Goal: Task Accomplishment & Management: Manage account settings

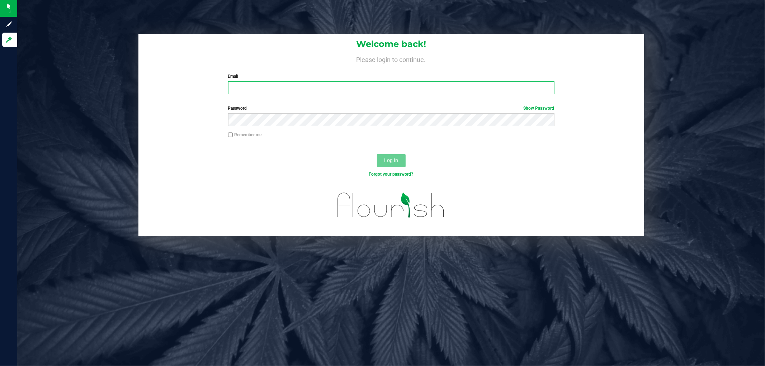
click at [282, 87] on input "Email" at bounding box center [391, 87] width 326 height 13
type input "[EMAIL_ADDRESS][DOMAIN_NAME]"
click at [377, 154] on button "Log In" at bounding box center [391, 160] width 29 height 13
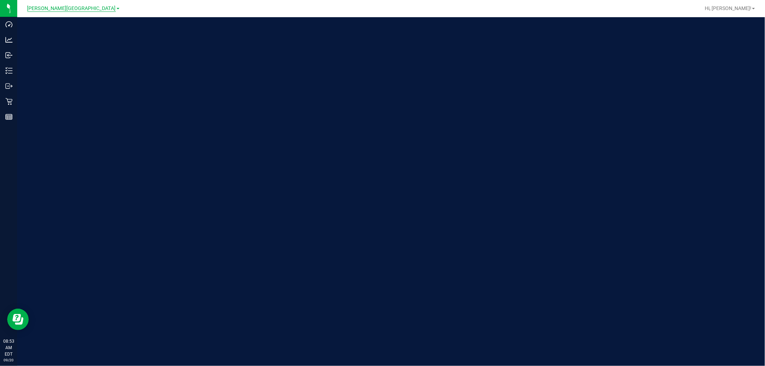
click at [74, 9] on span "[PERSON_NAME][GEOGRAPHIC_DATA]" at bounding box center [71, 8] width 89 height 6
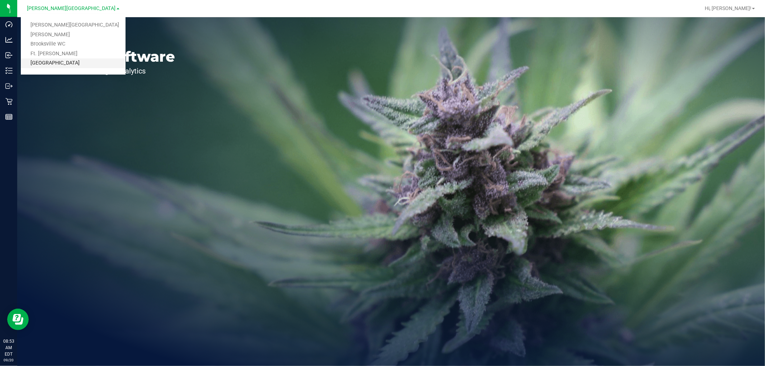
click at [63, 62] on link "[GEOGRAPHIC_DATA]" at bounding box center [73, 63] width 105 height 10
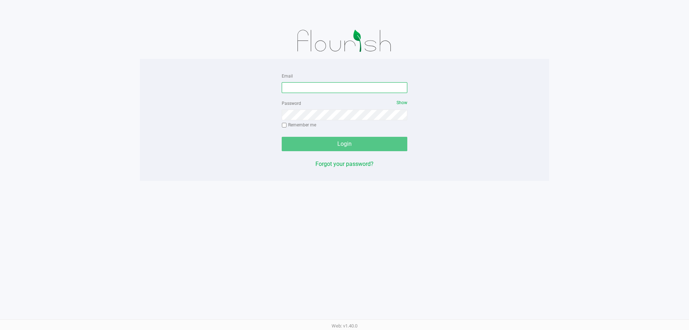
click at [305, 88] on input "Email" at bounding box center [345, 87] width 126 height 11
type input "[EMAIL_ADDRESS][DOMAIN_NAME]"
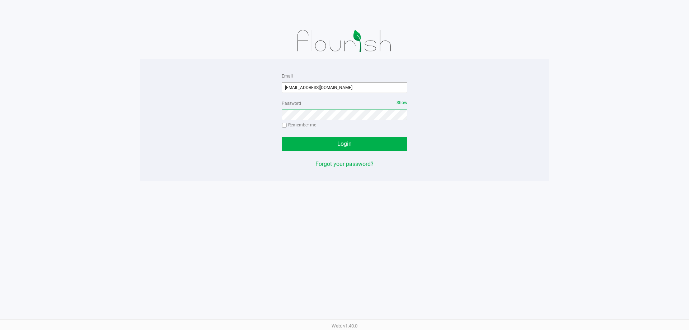
click at [282, 137] on button "Login" at bounding box center [345, 144] width 126 height 14
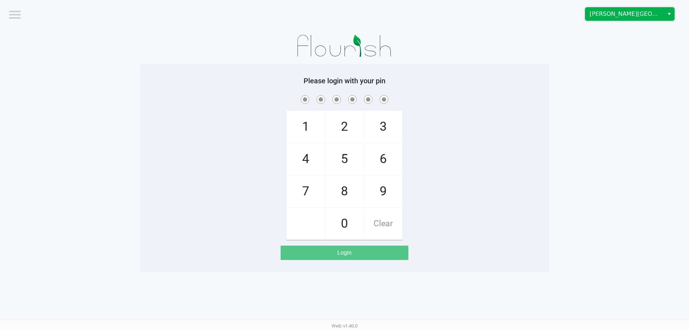
click at [631, 17] on span "[PERSON_NAME][GEOGRAPHIC_DATA]" at bounding box center [624, 14] width 70 height 9
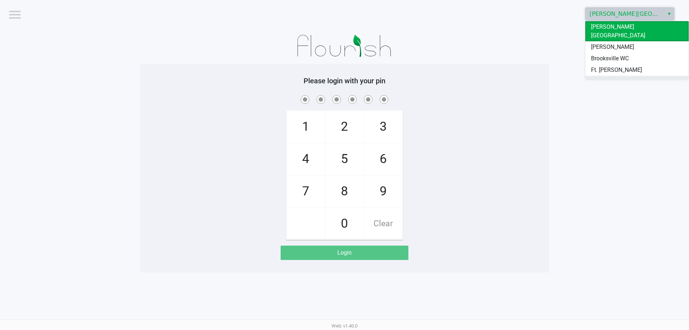
click at [609, 77] on span "[GEOGRAPHIC_DATA]" at bounding box center [618, 81] width 54 height 9
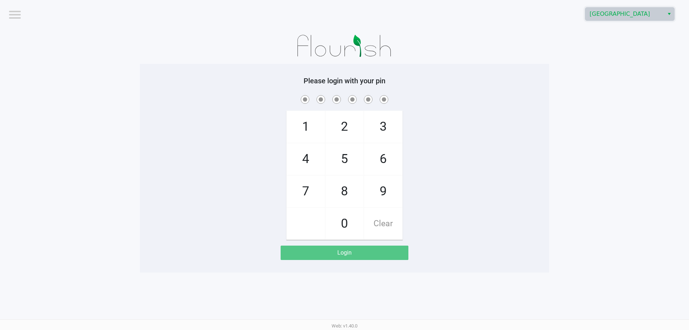
click at [298, 195] on span "7" at bounding box center [306, 191] width 38 height 32
checkbox input "true"
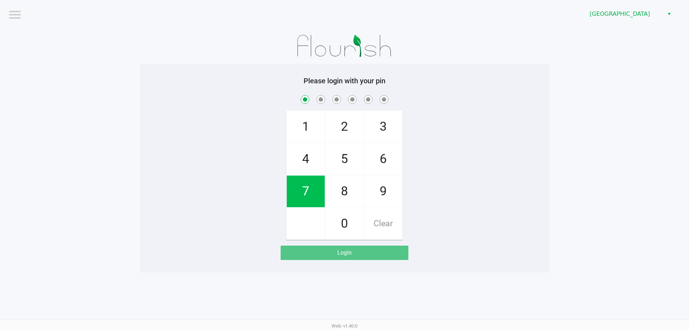
click at [298, 195] on span "7" at bounding box center [306, 191] width 38 height 32
checkbox input "true"
click at [333, 161] on span "5" at bounding box center [344, 159] width 38 height 32
checkbox input "true"
click at [336, 195] on span "8" at bounding box center [344, 191] width 38 height 32
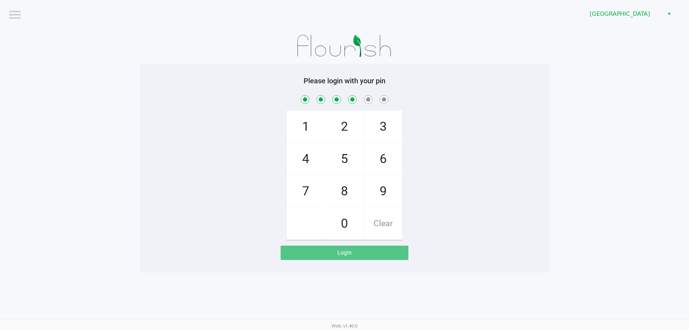
checkbox input "true"
click at [346, 231] on span "0" at bounding box center [344, 224] width 38 height 32
checkbox input "true"
click at [346, 231] on span "0" at bounding box center [344, 224] width 38 height 32
checkbox input "true"
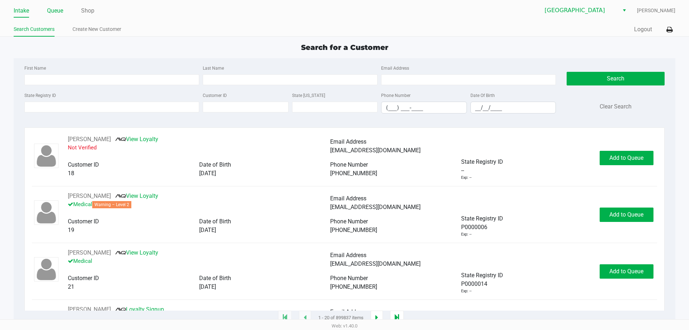
click at [63, 11] on link "Queue" at bounding box center [55, 11] width 16 height 10
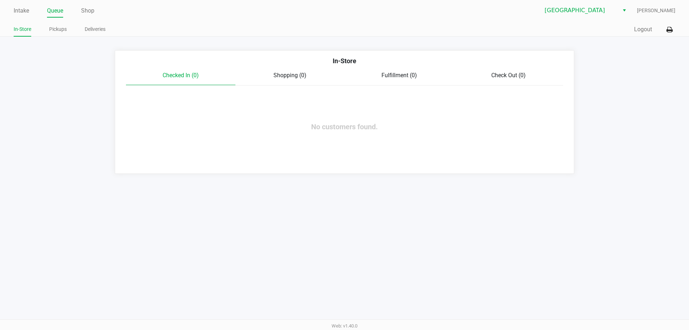
drag, startPoint x: 63, startPoint y: 28, endPoint x: 94, endPoint y: 38, distance: 32.6
click at [63, 28] on link "Pickups" at bounding box center [58, 29] width 18 height 9
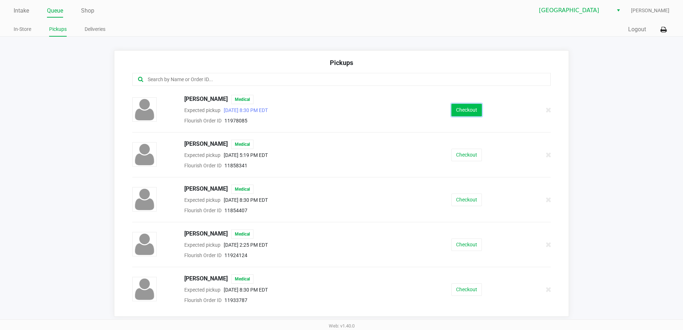
click at [464, 110] on button "Checkout" at bounding box center [467, 110] width 30 height 13
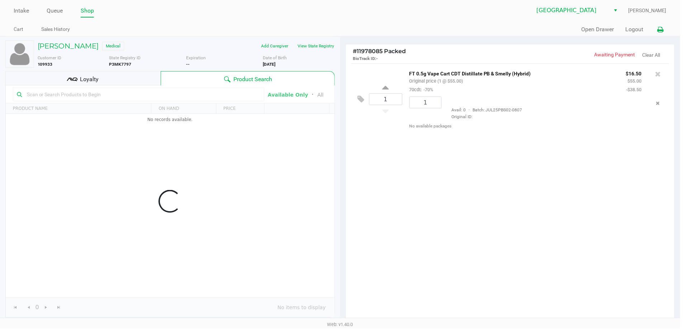
click at [662, 31] on icon at bounding box center [664, 29] width 6 height 5
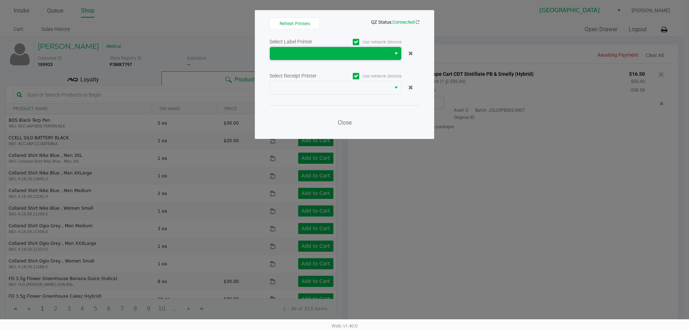
click at [376, 49] on span at bounding box center [330, 53] width 112 height 9
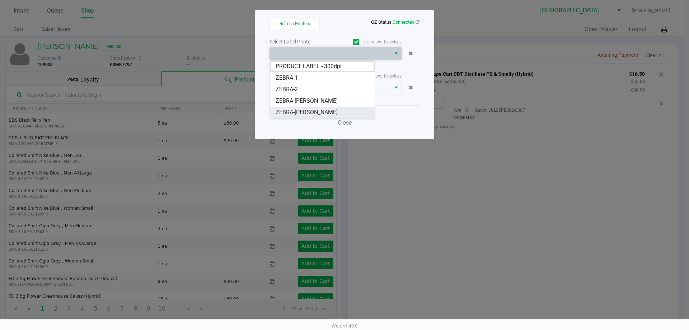
click at [341, 112] on li "ZEBRA-[PERSON_NAME]" at bounding box center [322, 112] width 105 height 11
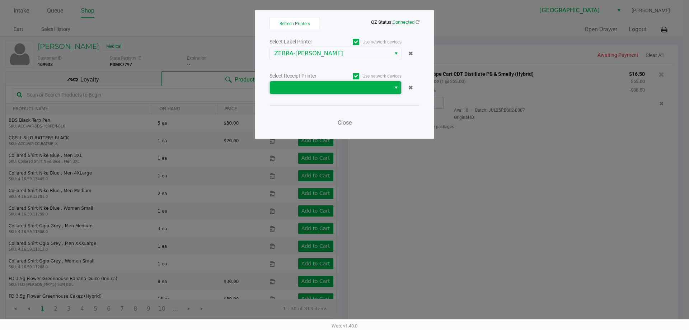
click at [383, 90] on span at bounding box center [330, 87] width 112 height 9
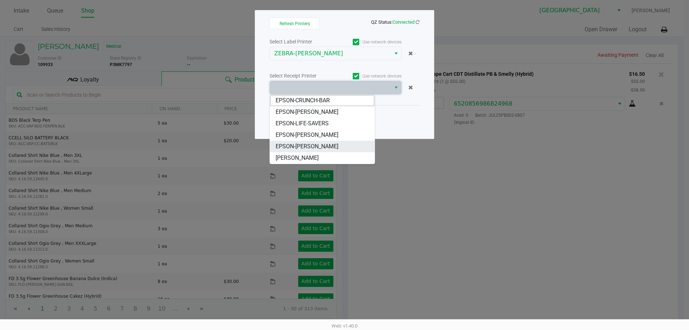
click at [336, 145] on li "EPSON-[PERSON_NAME]" at bounding box center [322, 146] width 105 height 11
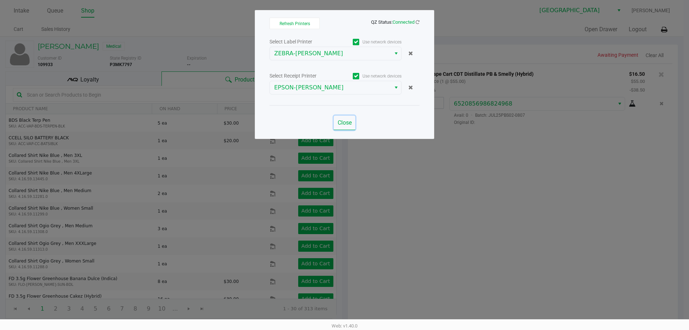
click at [345, 122] on span "Close" at bounding box center [344, 122] width 14 height 7
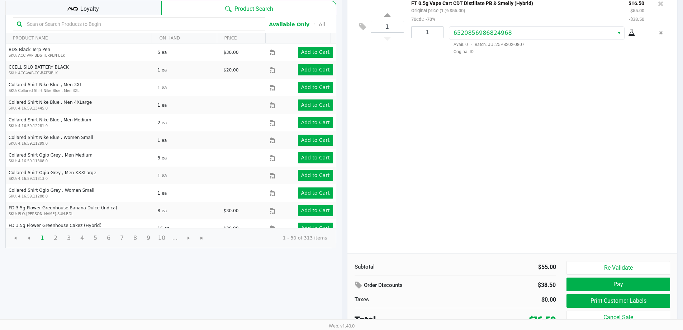
scroll to position [74, 0]
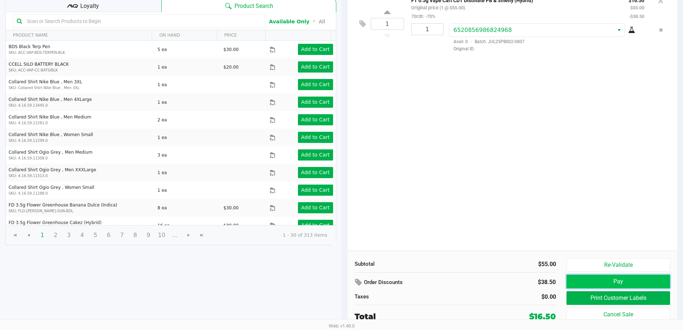
click at [650, 282] on button "Pay" at bounding box center [618, 281] width 103 height 14
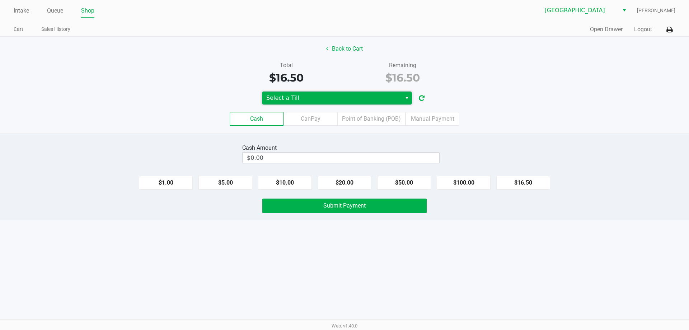
click at [368, 97] on span "Select a Till" at bounding box center [331, 98] width 131 height 9
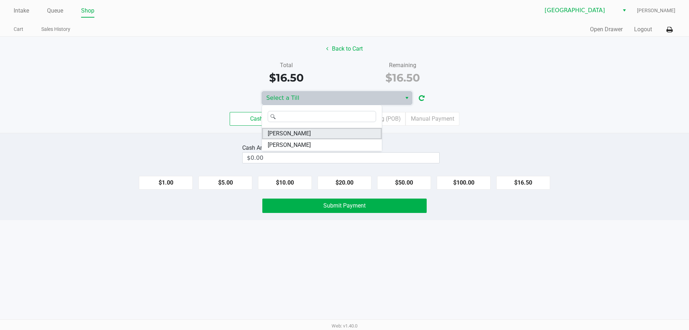
click at [303, 134] on li "VANCE-JOY" at bounding box center [322, 133] width 120 height 11
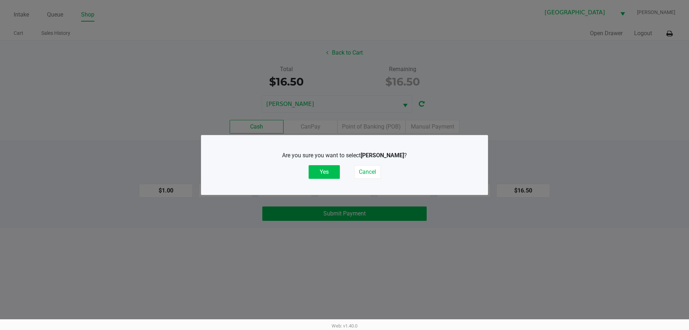
click at [319, 173] on button "Yes" at bounding box center [323, 172] width 31 height 14
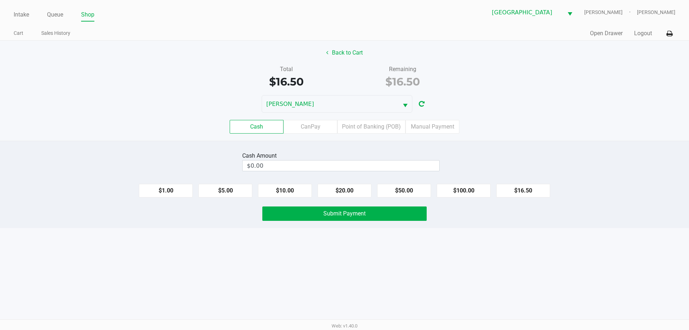
click at [646, 39] on div "Quick Sale Open Drawer Logout" at bounding box center [509, 33] width 331 height 13
click at [643, 34] on button "Logout" at bounding box center [643, 33] width 18 height 9
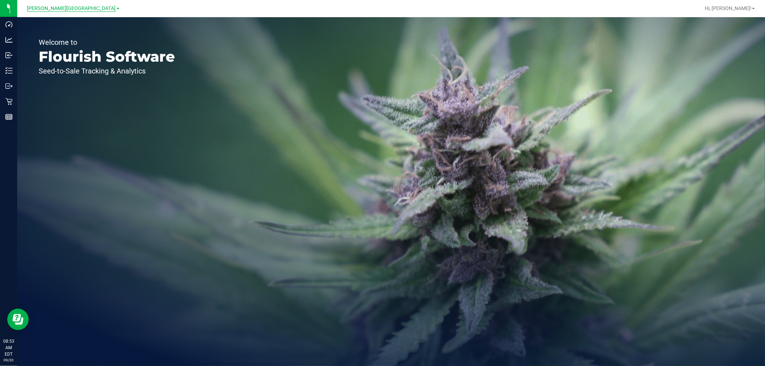
click at [79, 9] on span "[PERSON_NAME][GEOGRAPHIC_DATA]" at bounding box center [71, 8] width 89 height 6
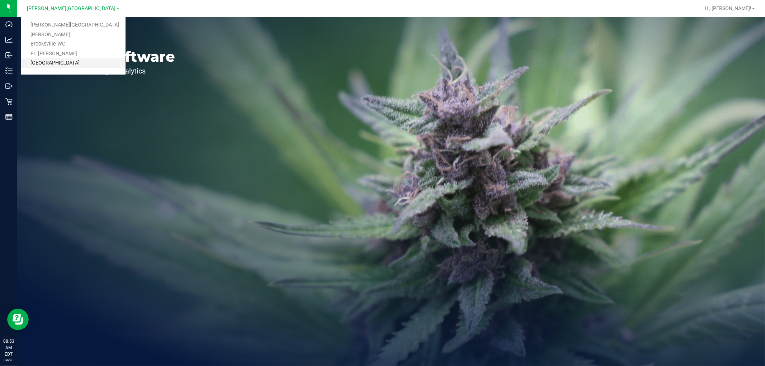
click at [56, 61] on link "[GEOGRAPHIC_DATA]" at bounding box center [73, 63] width 105 height 10
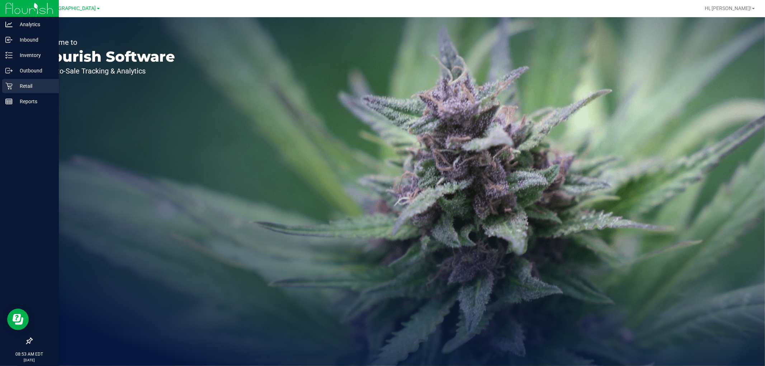
click at [8, 87] on icon at bounding box center [8, 85] width 7 height 7
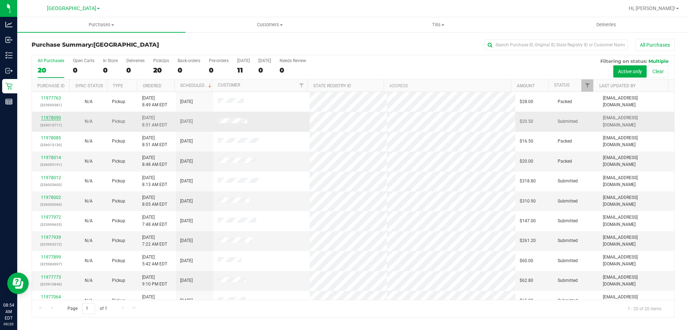
click at [52, 117] on link "11978090" at bounding box center [51, 117] width 20 height 5
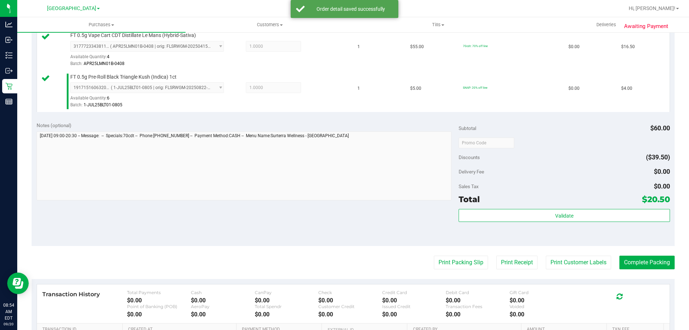
scroll to position [215, 0]
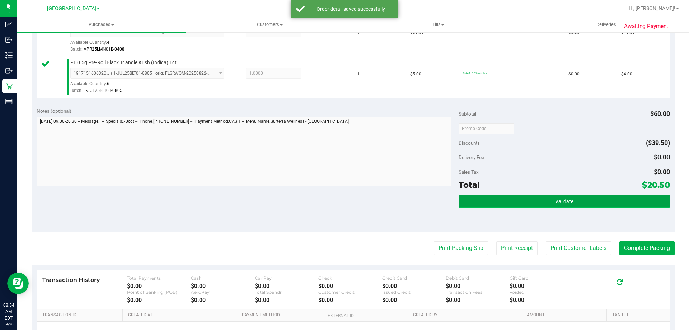
click at [573, 204] on button "Validate" at bounding box center [563, 200] width 211 height 13
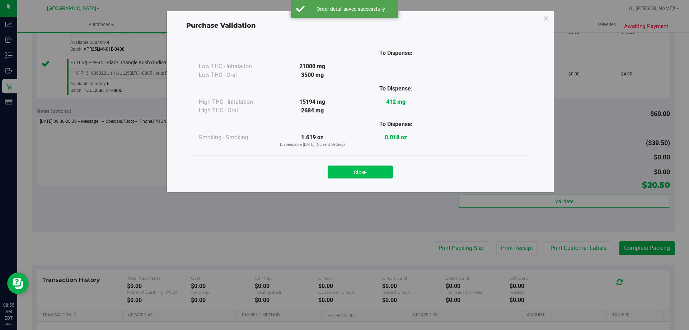
click at [372, 170] on button "Close" at bounding box center [359, 171] width 65 height 13
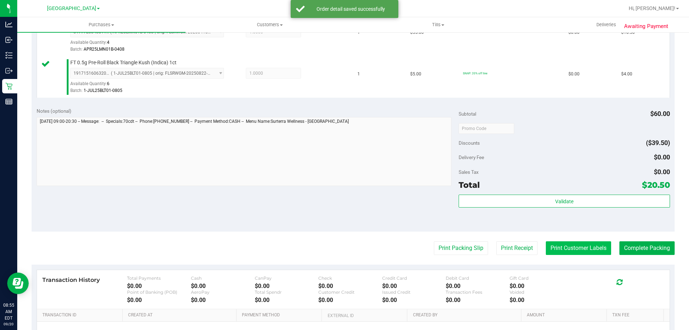
click at [554, 245] on button "Print Customer Labels" at bounding box center [578, 248] width 65 height 14
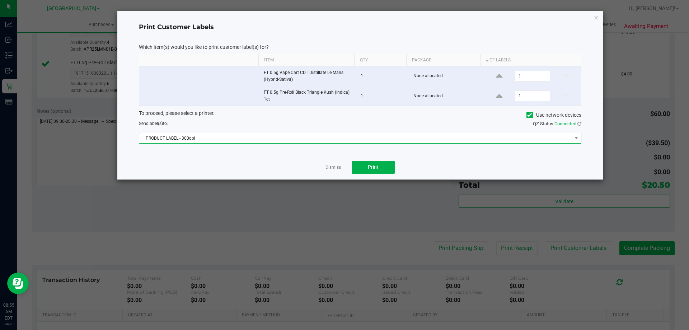
click at [350, 136] on span "PRODUCT LABEL - 300dpi" at bounding box center [355, 138] width 433 height 10
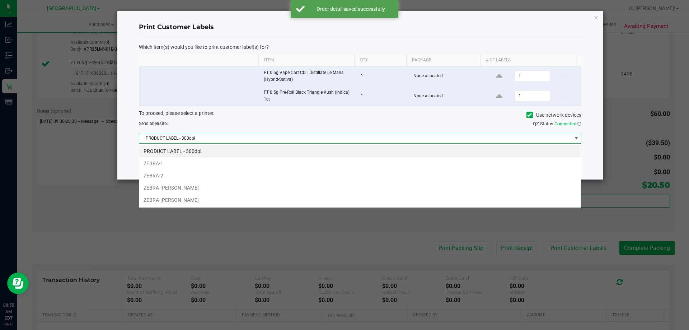
scroll to position [11, 442]
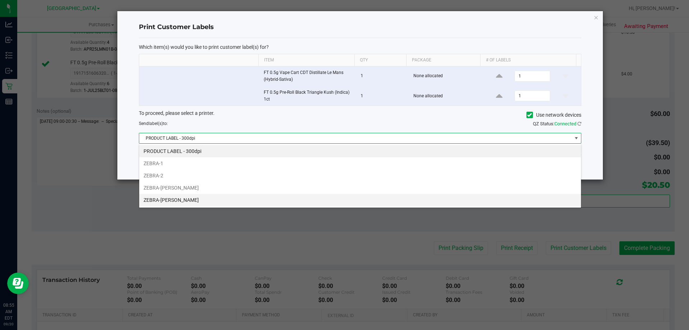
click at [180, 198] on li "ZEBRA-[PERSON_NAME]" at bounding box center [359, 200] width 441 height 12
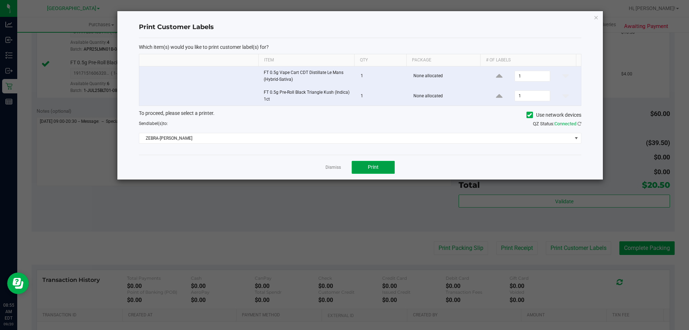
click at [367, 166] on button "Print" at bounding box center [372, 167] width 43 height 13
click at [595, 18] on icon "button" at bounding box center [595, 17] width 5 height 9
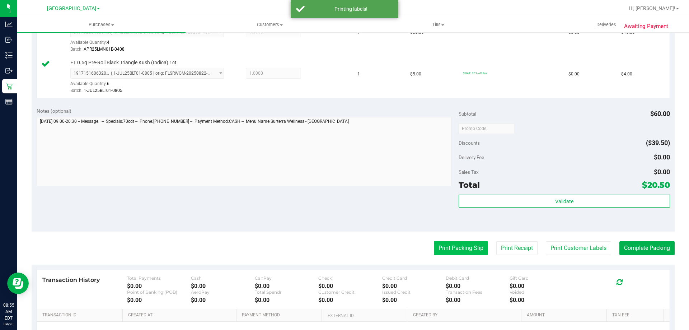
click at [451, 245] on button "Print Packing Slip" at bounding box center [461, 248] width 54 height 14
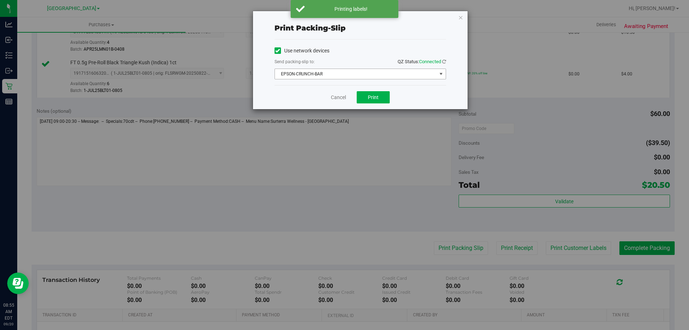
click at [365, 70] on span "EPSON-CRUNCH-BAR" at bounding box center [356, 74] width 162 height 10
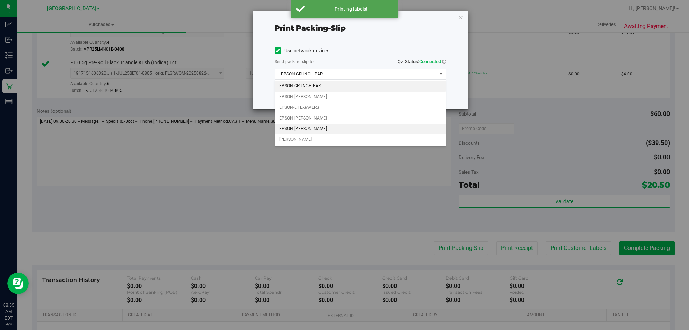
click at [310, 128] on li "EPSON-[PERSON_NAME]" at bounding box center [360, 128] width 171 height 11
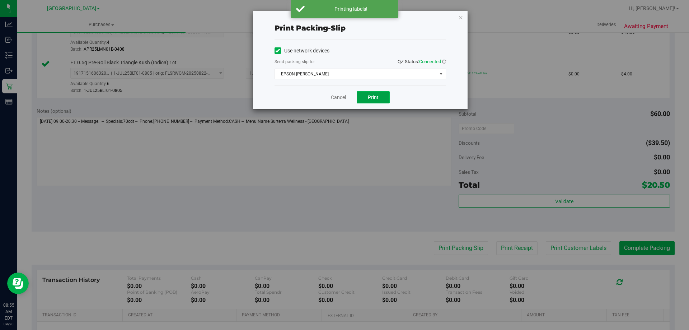
click at [364, 94] on button "Print" at bounding box center [372, 97] width 33 height 12
click at [461, 17] on icon "button" at bounding box center [460, 17] width 5 height 9
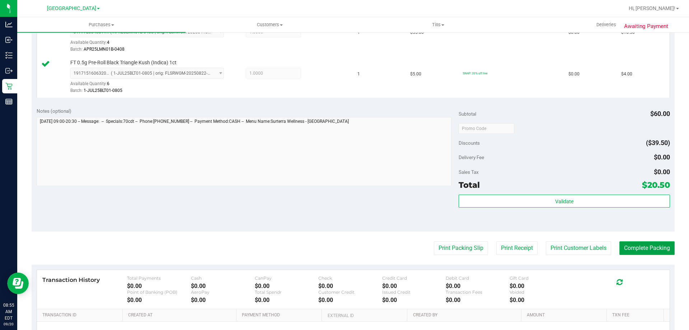
click at [642, 248] on button "Complete Packing" at bounding box center [646, 248] width 55 height 14
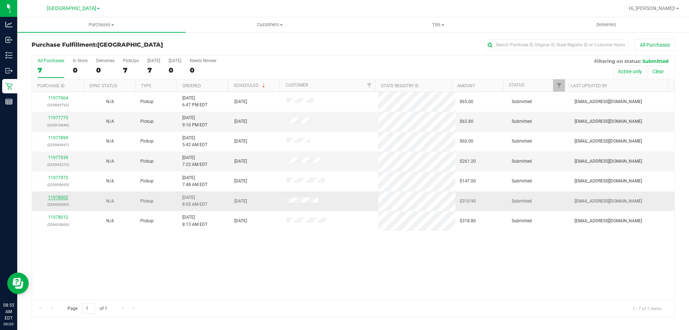
click at [63, 197] on link "11978002" at bounding box center [58, 197] width 20 height 5
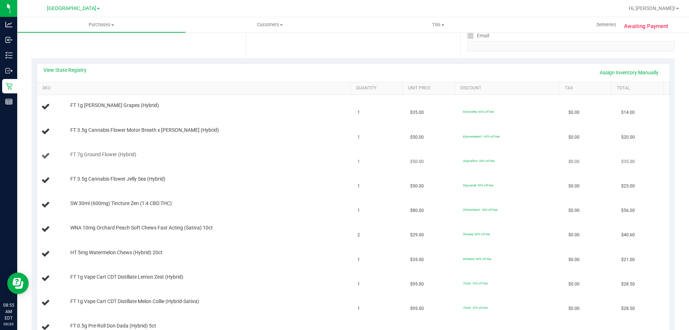
scroll to position [143, 0]
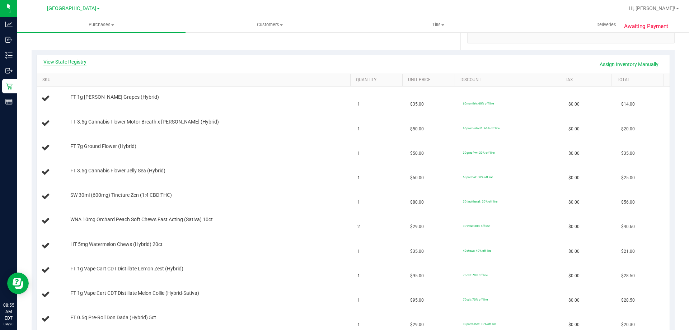
click at [78, 61] on link "View State Registry" at bounding box center [64, 61] width 43 height 7
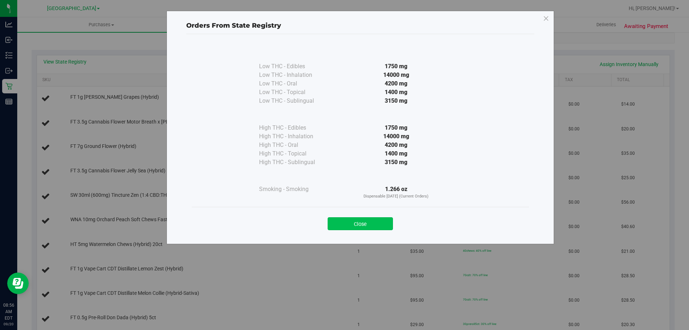
click at [360, 227] on button "Close" at bounding box center [359, 223] width 65 height 13
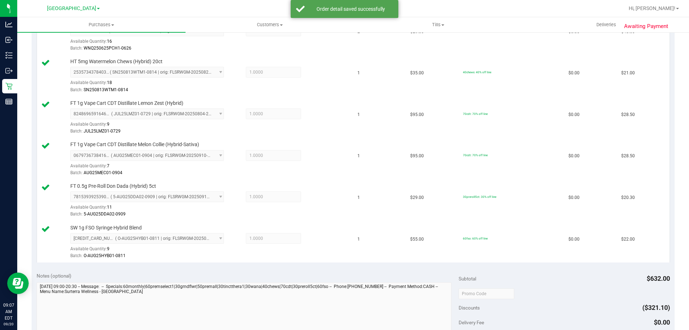
scroll to position [538, 0]
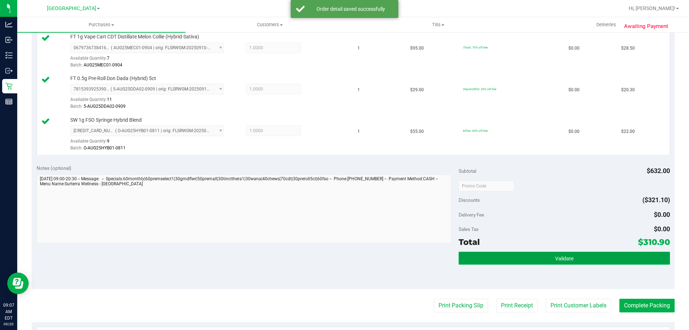
click at [555, 255] on span "Validate" at bounding box center [564, 258] width 18 height 6
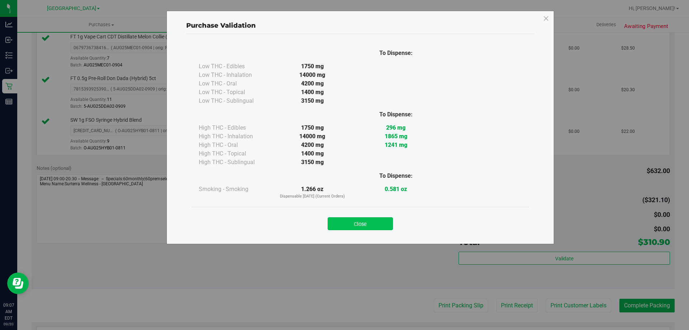
click at [359, 221] on button "Close" at bounding box center [359, 223] width 65 height 13
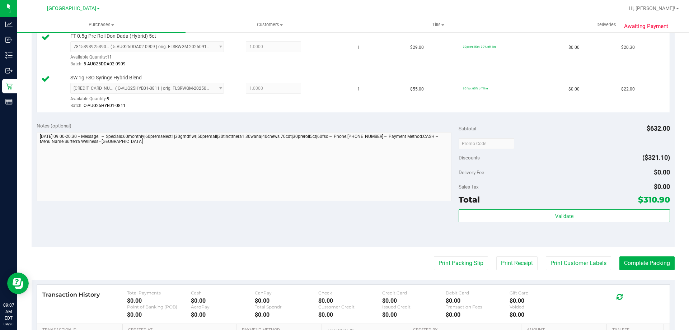
scroll to position [646, 0]
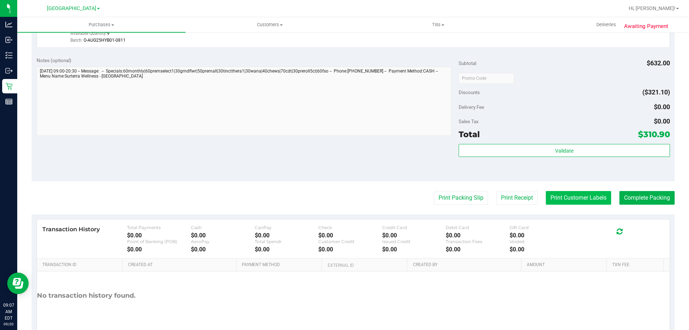
click at [579, 198] on button "Print Customer Labels" at bounding box center [578, 198] width 65 height 14
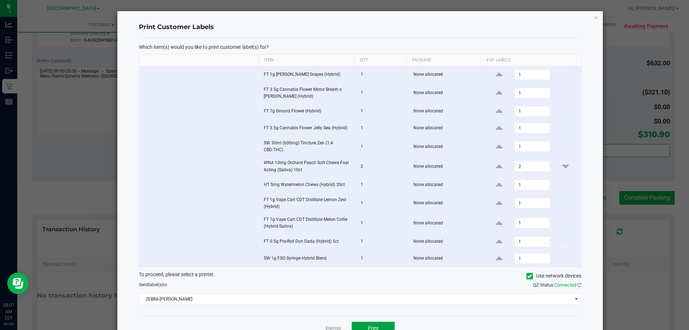
click at [377, 323] on button "Print" at bounding box center [372, 327] width 43 height 13
click at [593, 18] on icon "button" at bounding box center [595, 17] width 5 height 9
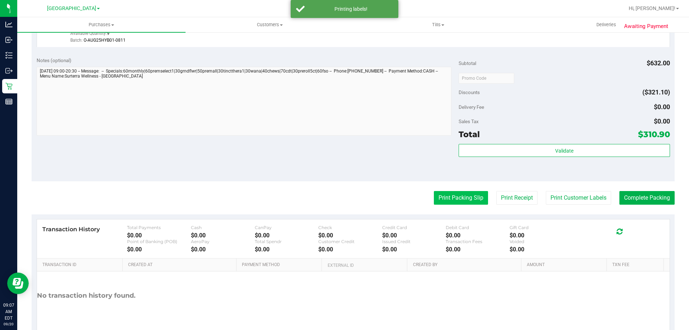
click at [450, 199] on button "Print Packing Slip" at bounding box center [461, 198] width 54 height 14
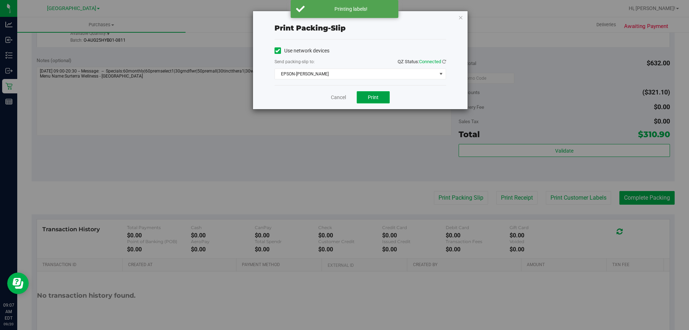
click at [379, 98] on button "Print" at bounding box center [372, 97] width 33 height 12
click at [458, 14] on icon "button" at bounding box center [460, 17] width 5 height 9
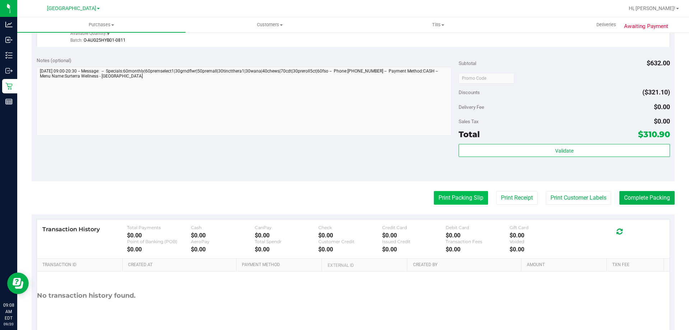
click at [449, 197] on button "Print Packing Slip" at bounding box center [461, 198] width 54 height 14
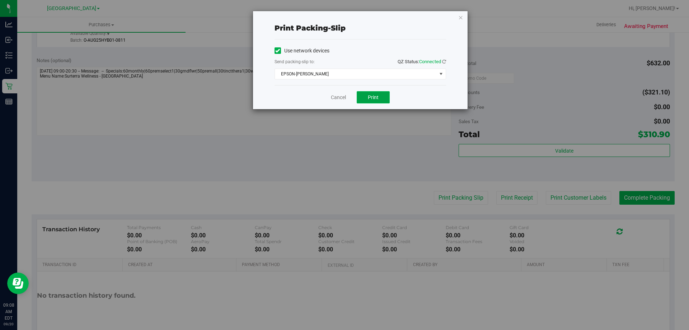
click at [373, 95] on span "Print" at bounding box center [373, 97] width 11 height 6
click at [460, 19] on icon "button" at bounding box center [460, 17] width 5 height 9
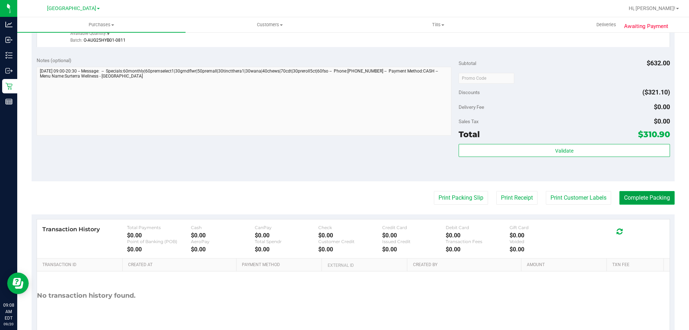
click at [644, 199] on button "Complete Packing" at bounding box center [646, 198] width 55 height 14
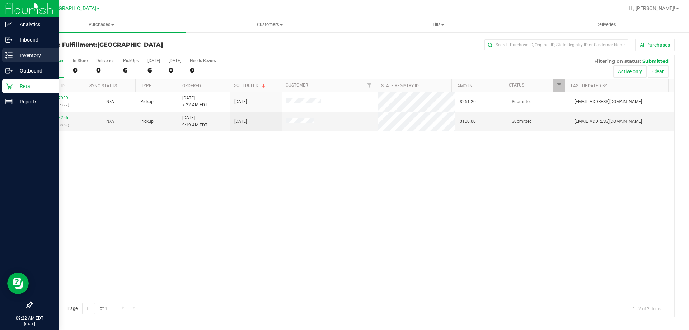
click at [14, 55] on p "Inventory" at bounding box center [34, 55] width 43 height 9
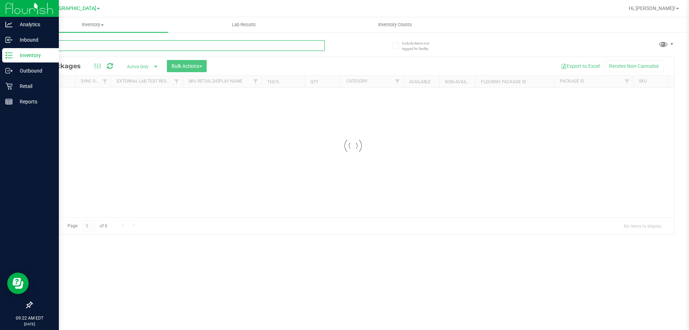
click at [137, 46] on input "text" at bounding box center [178, 45] width 293 height 11
type input "2256372176028757"
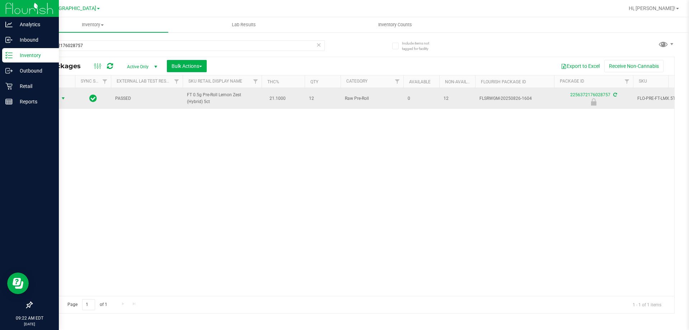
click at [61, 96] on span "select" at bounding box center [63, 98] width 6 height 6
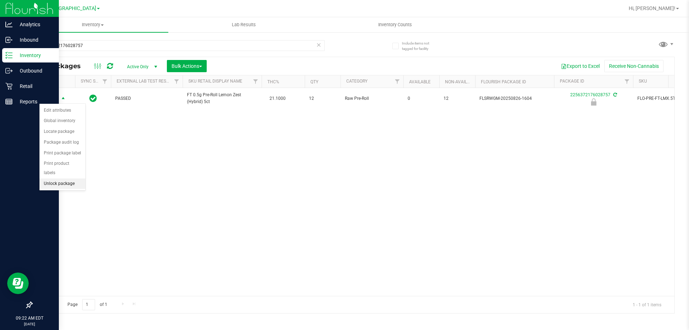
click at [62, 178] on li "Unlock package" at bounding box center [62, 183] width 46 height 11
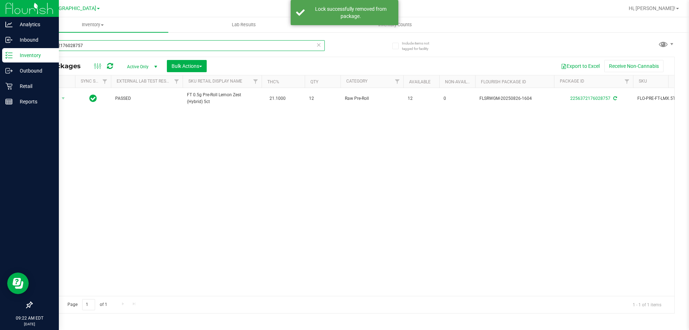
click at [101, 46] on input "2256372176028757" at bounding box center [178, 45] width 293 height 11
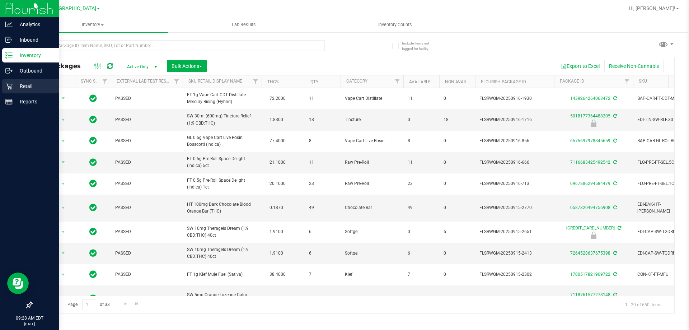
click at [13, 86] on p "Retail" at bounding box center [34, 86] width 43 height 9
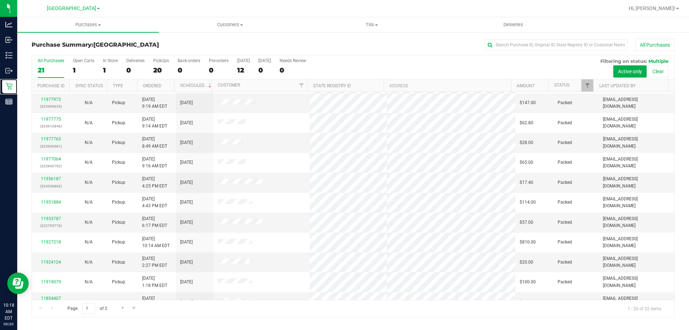
scroll to position [189, 0]
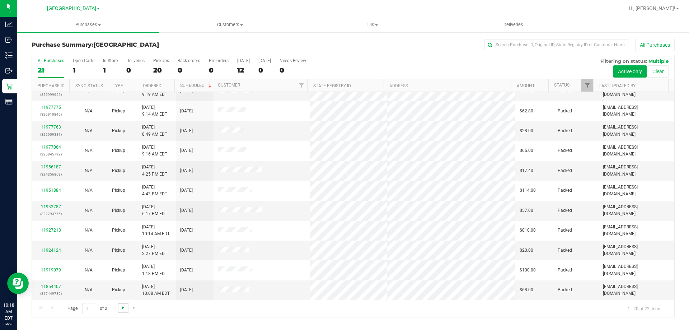
click at [123, 309] on span "Go to the next page" at bounding box center [123, 307] width 6 height 6
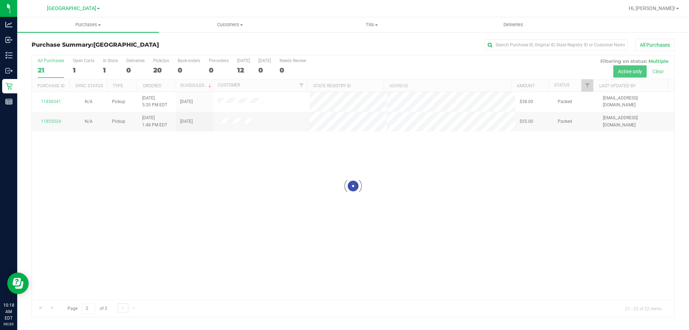
scroll to position [0, 0]
click at [53, 308] on span "Go to the previous page" at bounding box center [52, 307] width 6 height 6
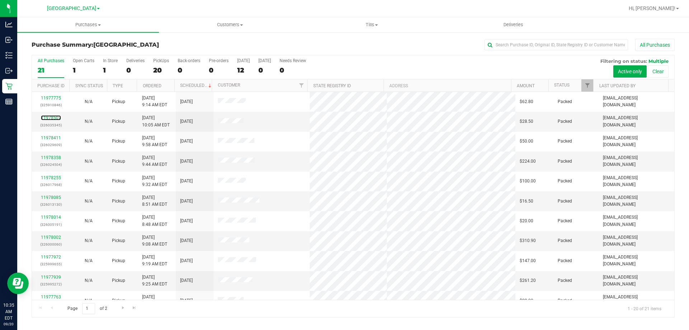
click at [51, 117] on link "11978507" at bounding box center [51, 117] width 20 height 5
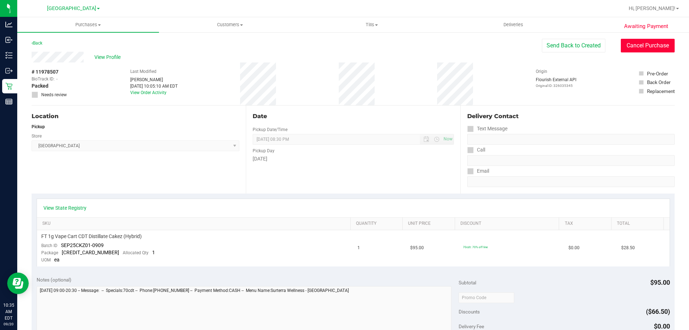
click at [632, 46] on button "Cancel Purchase" at bounding box center [647, 46] width 54 height 14
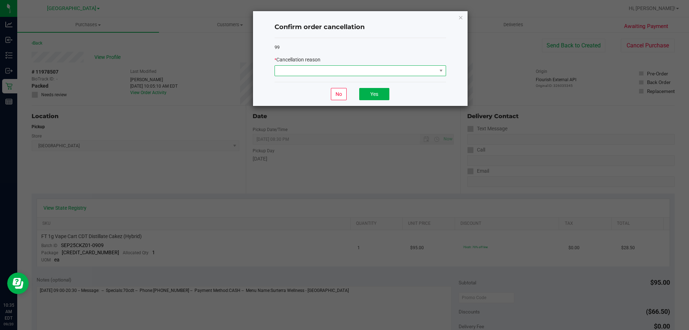
click at [424, 73] on span at bounding box center [356, 71] width 162 height 10
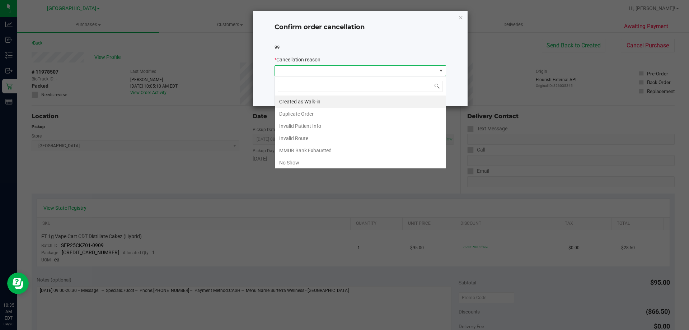
scroll to position [11, 171]
click at [313, 101] on li "Created as Walk-in" at bounding box center [360, 101] width 171 height 12
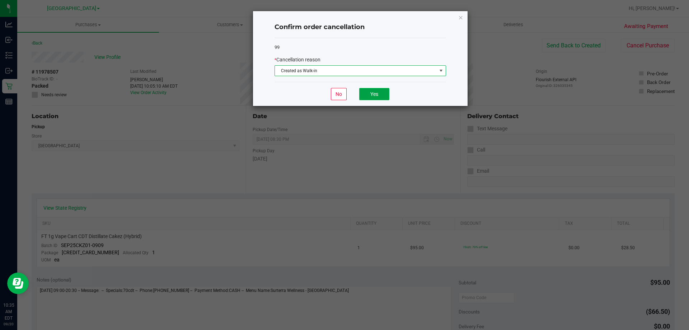
click at [372, 94] on button "Yes" at bounding box center [374, 94] width 30 height 12
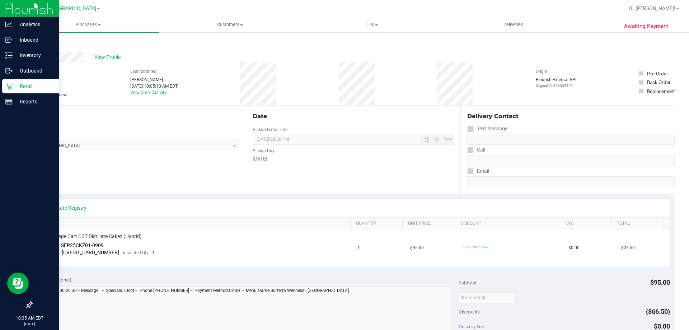
click at [13, 87] on p "Retail" at bounding box center [34, 86] width 43 height 9
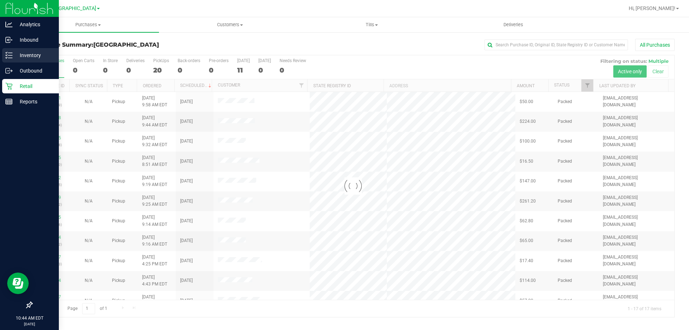
click at [12, 54] on icon at bounding box center [8, 55] width 7 height 7
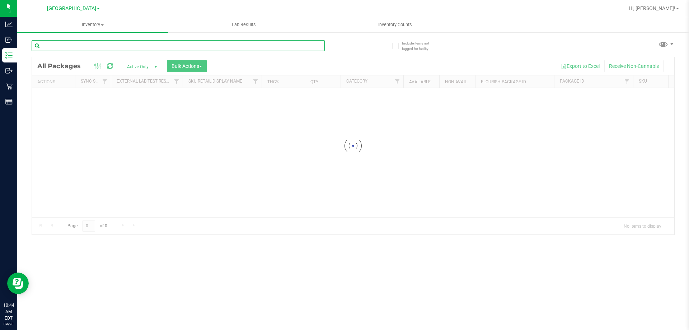
click at [187, 47] on input "text" at bounding box center [178, 45] width 293 height 11
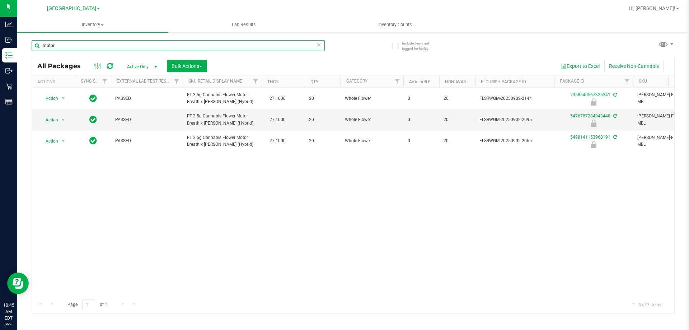
type input "motor"
click at [143, 67] on span "Active Only" at bounding box center [140, 67] width 39 height 10
click at [66, 44] on input "motor" at bounding box center [178, 45] width 293 height 11
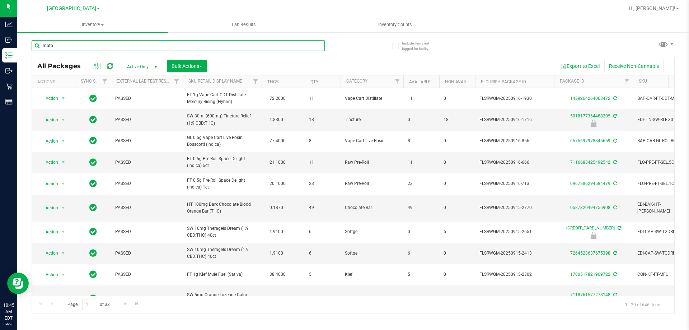
type input "motor"
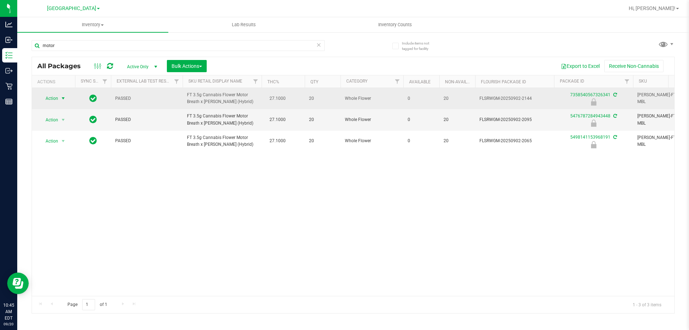
click at [59, 99] on span "select" at bounding box center [63, 98] width 9 height 10
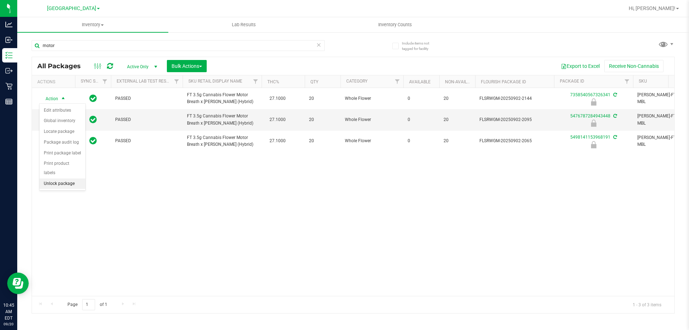
click at [66, 178] on li "Unlock package" at bounding box center [62, 183] width 46 height 11
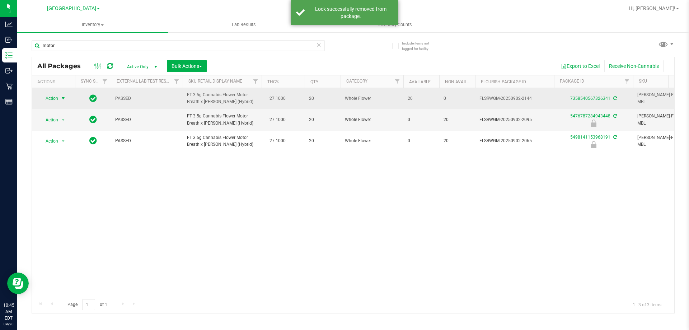
click at [62, 99] on span "select" at bounding box center [63, 98] width 6 height 6
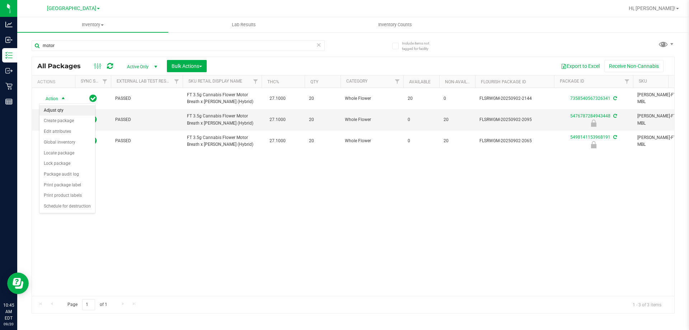
click at [66, 111] on li "Adjust qty" at bounding box center [67, 110] width 56 height 11
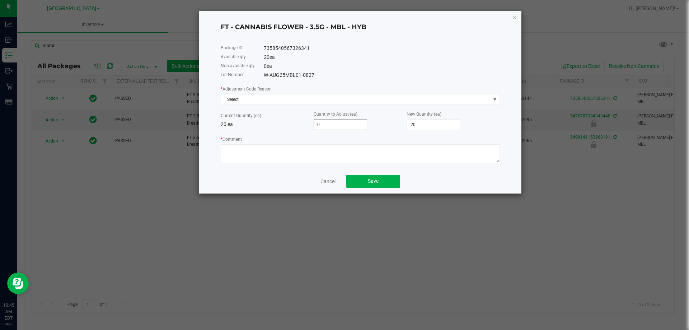
click at [325, 123] on input "0" at bounding box center [340, 124] width 53 height 10
type input "1"
type input "21"
type input "1"
click at [330, 151] on textarea "* Comment" at bounding box center [360, 153] width 279 height 19
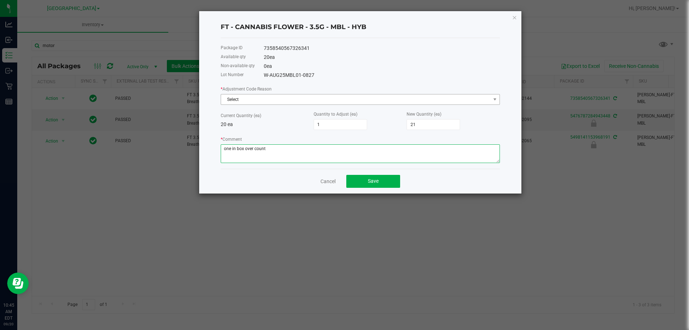
type textarea "one in box over count"
click at [267, 104] on span "Select" at bounding box center [355, 99] width 269 height 10
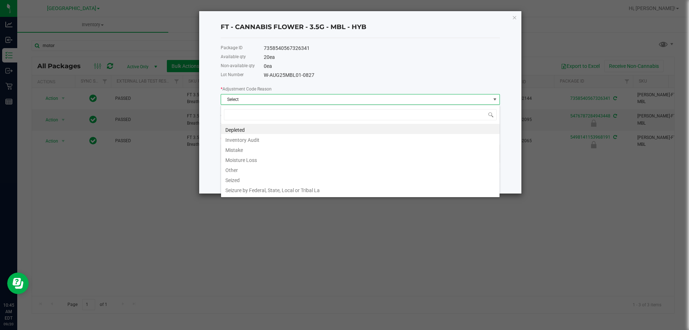
scroll to position [11, 279]
click at [262, 138] on li "Inventory Audit" at bounding box center [360, 139] width 278 height 10
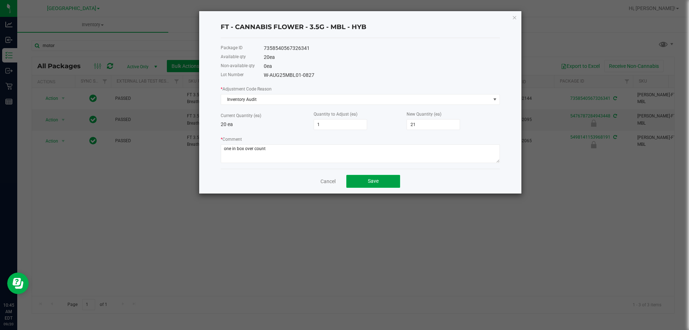
click at [368, 185] on button "Save" at bounding box center [373, 181] width 54 height 13
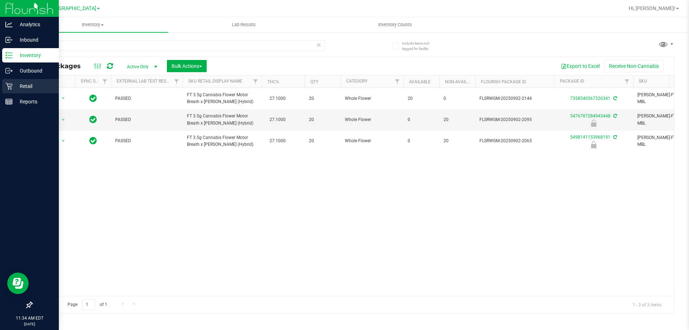
click at [23, 90] on p "Retail" at bounding box center [34, 86] width 43 height 9
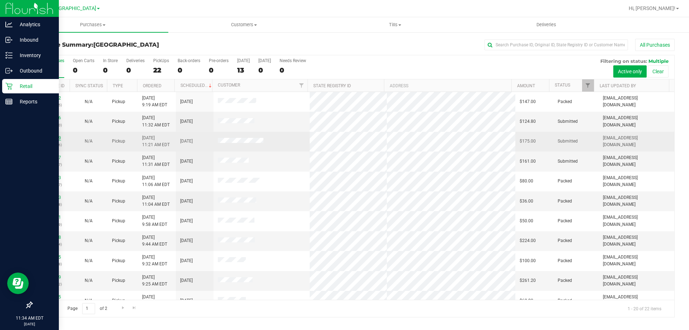
click at [55, 139] on link "11979119" at bounding box center [51, 137] width 20 height 5
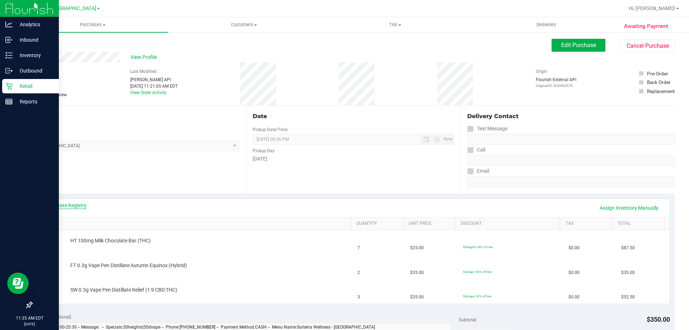
click at [68, 205] on link "View State Registry" at bounding box center [64, 205] width 43 height 7
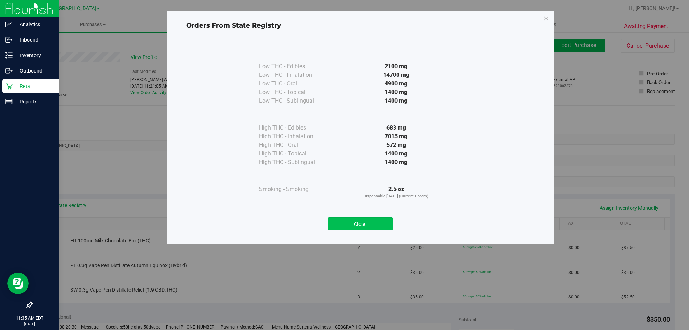
click at [363, 227] on button "Close" at bounding box center [359, 223] width 65 height 13
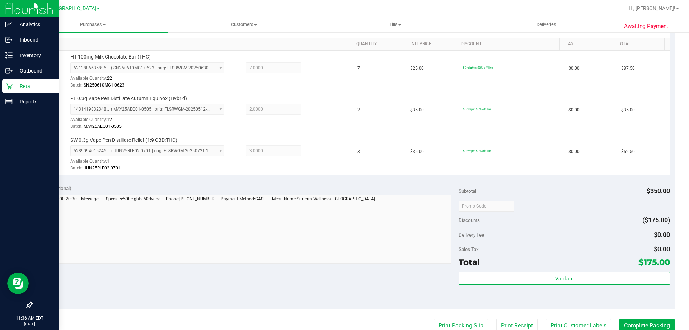
scroll to position [215, 0]
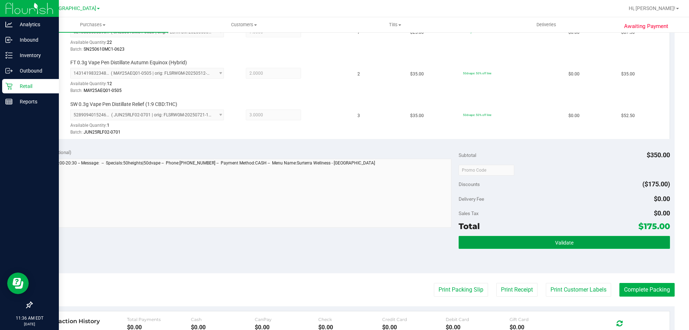
click at [531, 241] on button "Validate" at bounding box center [563, 242] width 211 height 13
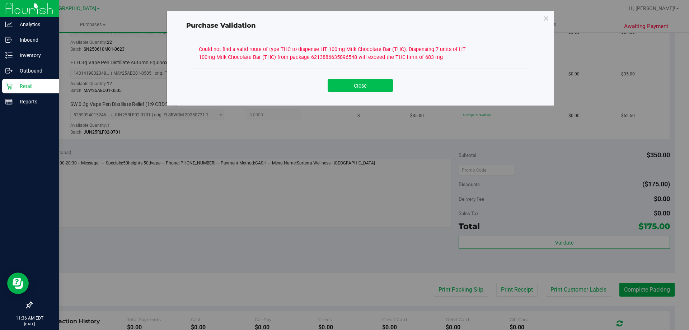
click at [363, 90] on button "Close" at bounding box center [359, 85] width 65 height 13
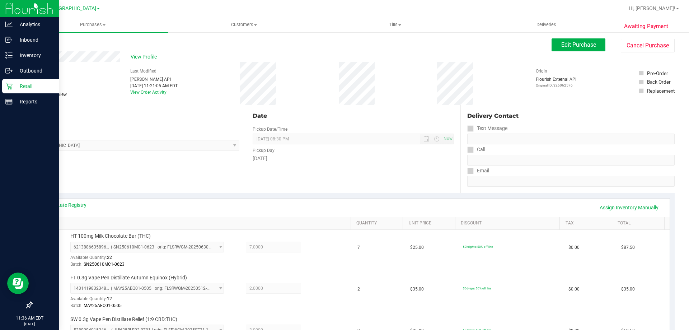
scroll to position [0, 0]
click at [561, 47] on span "Edit Purchase" at bounding box center [578, 45] width 35 height 7
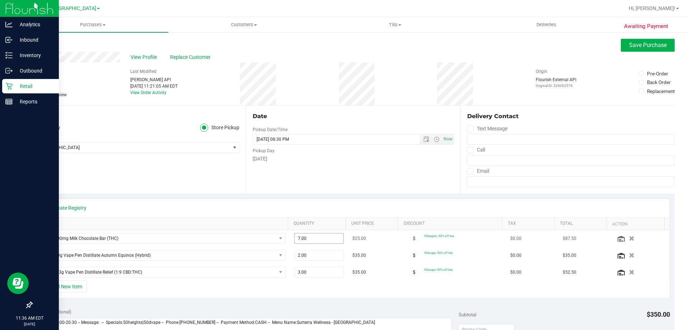
click at [297, 237] on span "7.00 7" at bounding box center [319, 238] width 50 height 11
type input "6"
type input "7.00"
click at [310, 204] on div "View State Registry" at bounding box center [352, 207] width 619 height 7
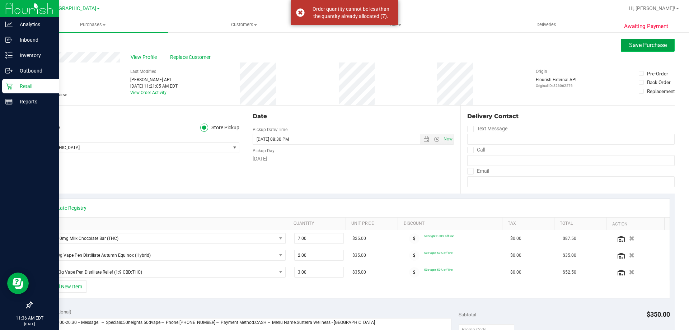
click at [629, 46] on span "Save Purchase" at bounding box center [648, 45] width 38 height 7
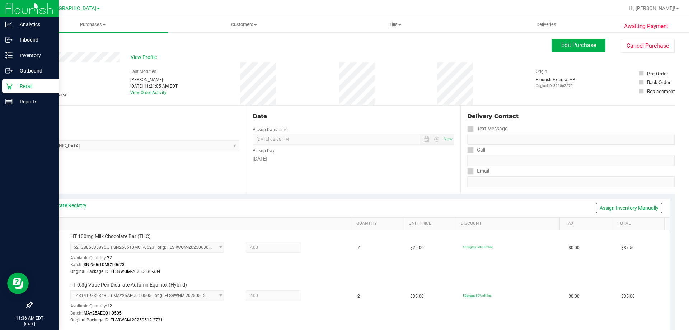
click at [637, 207] on link "Assign Inventory Manually" at bounding box center [629, 208] width 68 height 12
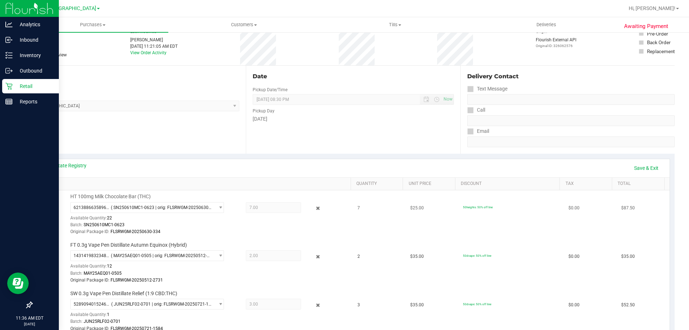
scroll to position [72, 0]
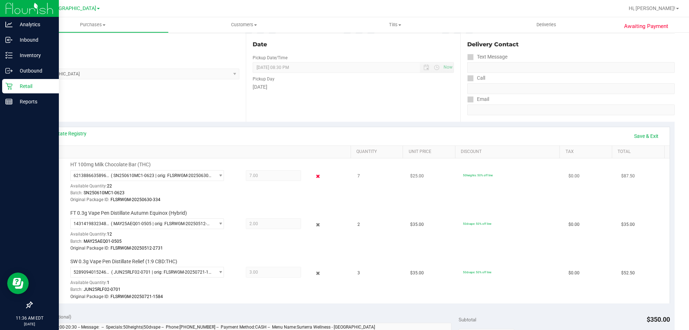
click at [314, 176] on icon at bounding box center [318, 176] width 8 height 8
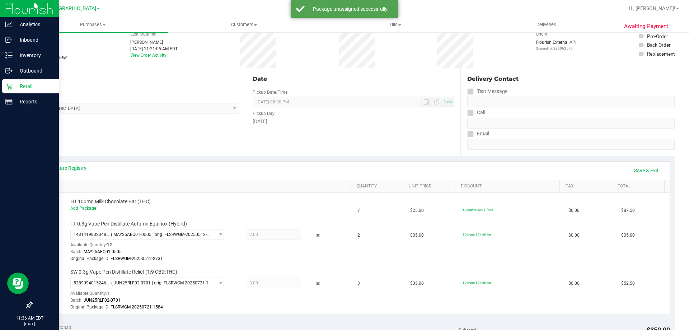
scroll to position [0, 0]
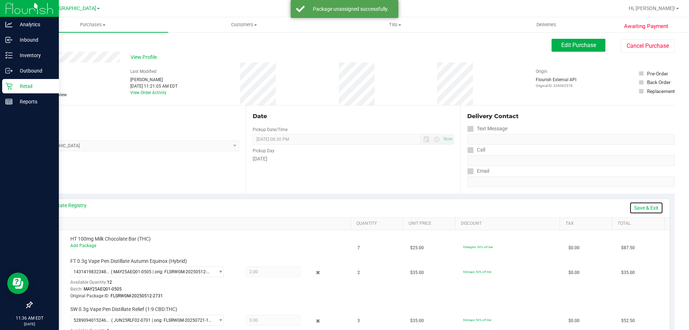
click at [644, 207] on link "Save & Exit" at bounding box center [646, 208] width 34 height 12
click at [574, 47] on span "Edit Purchase" at bounding box center [578, 45] width 35 height 7
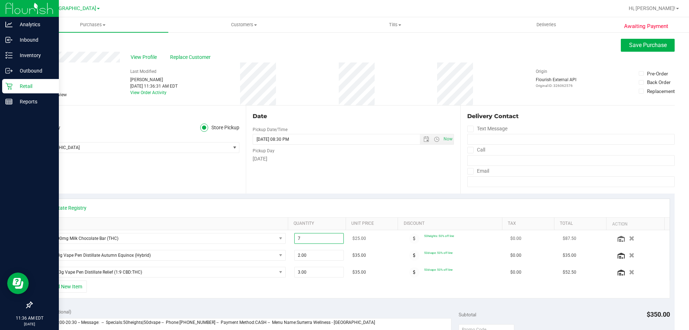
click at [294, 236] on span "7.00 7" at bounding box center [319, 238] width 50 height 11
type input "6"
type input "6.00"
click at [326, 191] on div "Date Pickup Date/Time 09/20/2025 Now 09/20/2025 08:30 PM Now Pickup Day Saturday" at bounding box center [353, 149] width 214 height 88
click at [629, 47] on span "Save Purchase" at bounding box center [648, 45] width 38 height 7
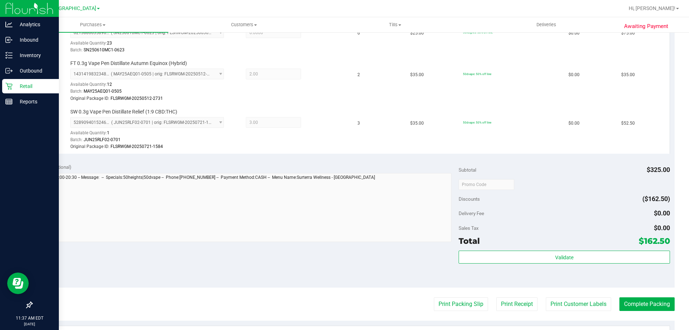
scroll to position [215, 0]
click at [594, 263] on div "Validate" at bounding box center [563, 266] width 211 height 32
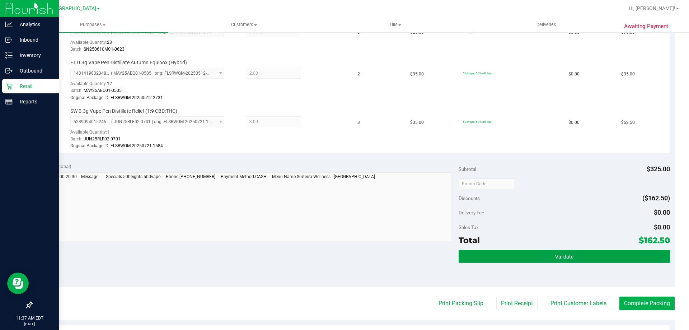
click at [572, 256] on button "Validate" at bounding box center [563, 256] width 211 height 13
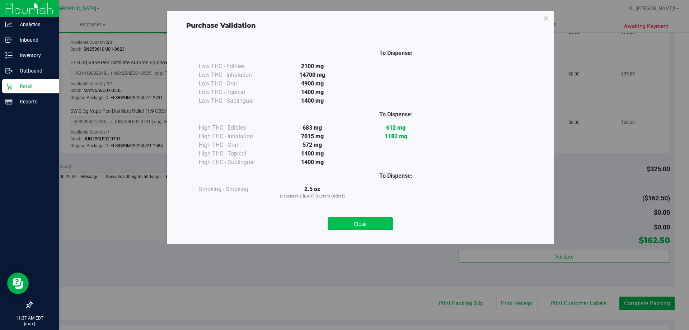
click at [372, 219] on button "Close" at bounding box center [359, 223] width 65 height 13
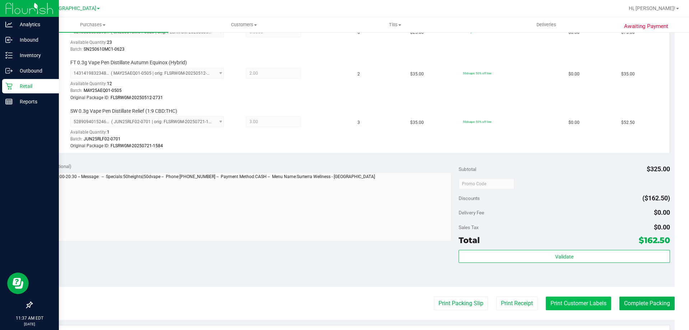
click at [573, 300] on button "Print Customer Labels" at bounding box center [578, 303] width 65 height 14
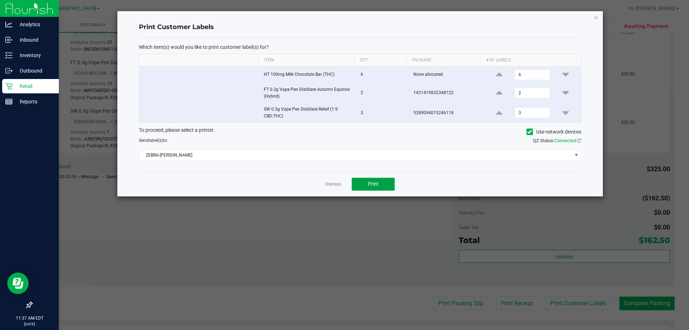
click at [378, 183] on span "Print" at bounding box center [373, 184] width 11 height 6
drag, startPoint x: 595, startPoint y: 16, endPoint x: 595, endPoint y: 21, distance: 4.7
click at [595, 16] on icon "button" at bounding box center [595, 17] width 5 height 9
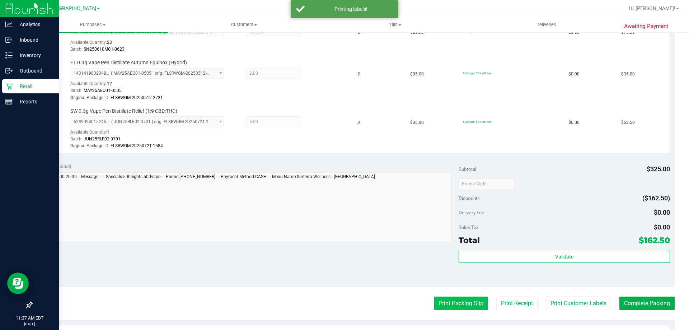
click at [457, 307] on button "Print Packing Slip" at bounding box center [461, 303] width 54 height 14
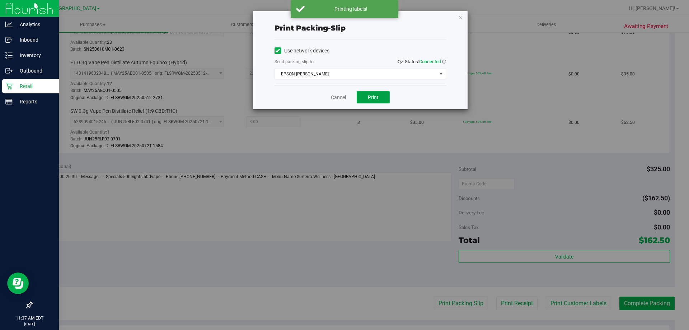
click at [373, 100] on span "Print" at bounding box center [373, 97] width 11 height 6
click at [462, 17] on icon "button" at bounding box center [460, 17] width 5 height 9
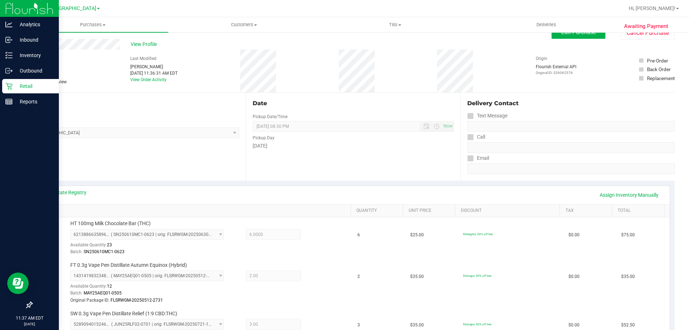
scroll to position [0, 0]
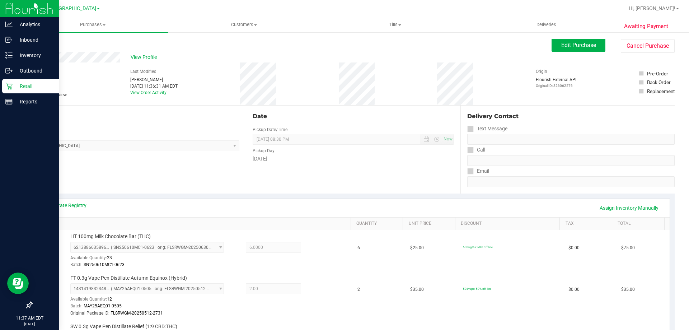
click at [136, 57] on span "View Profile" at bounding box center [145, 57] width 29 height 8
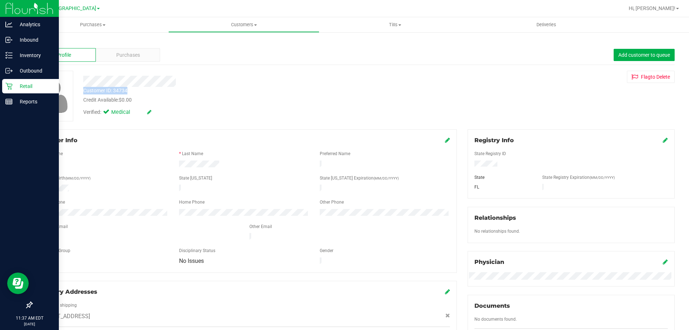
drag, startPoint x: 132, startPoint y: 90, endPoint x: 90, endPoint y: 90, distance: 41.6
click at [84, 88] on div "Customer ID: 34734 Credit Available: $0.00" at bounding box center [241, 95] width 327 height 17
copy div "Customer ID: 34734"
click at [443, 72] on div "Customer ID: 34734 Credit Available: $0.00 Verified: Medical Flag to Delete" at bounding box center [352, 96] width 653 height 51
click at [42, 43] on link "Back" at bounding box center [38, 41] width 12 height 5
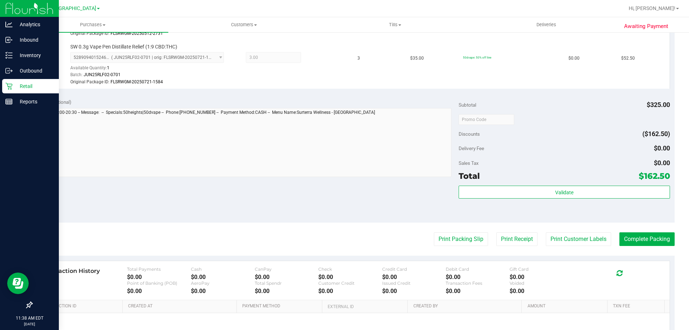
scroll to position [287, 0]
click at [632, 240] on button "Complete Packing" at bounding box center [646, 238] width 55 height 14
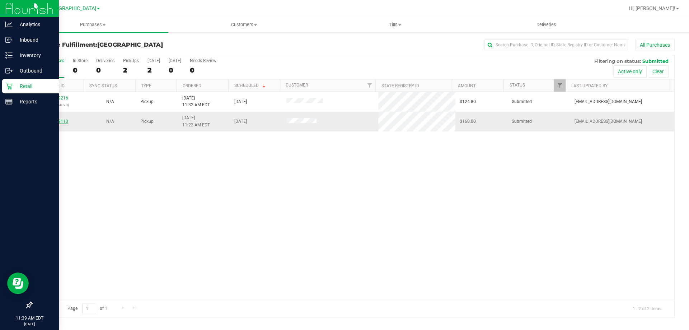
click at [56, 121] on link "11979110" at bounding box center [58, 121] width 20 height 5
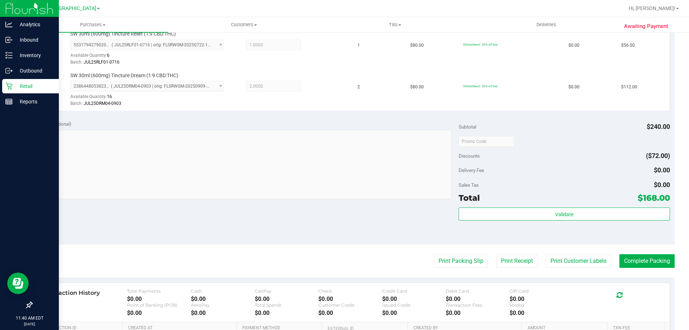
scroll to position [215, 0]
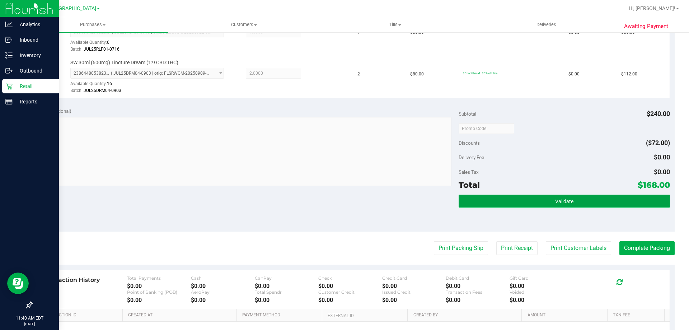
click at [568, 206] on button "Validate" at bounding box center [563, 200] width 211 height 13
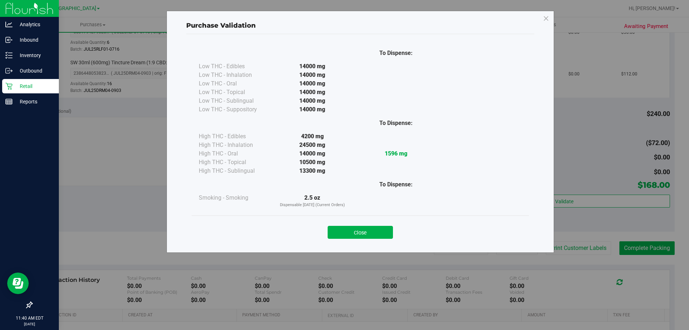
click at [372, 231] on button "Close" at bounding box center [359, 232] width 65 height 13
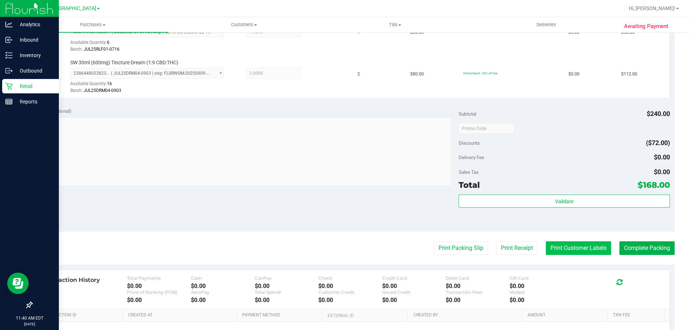
click at [584, 246] on button "Print Customer Labels" at bounding box center [578, 248] width 65 height 14
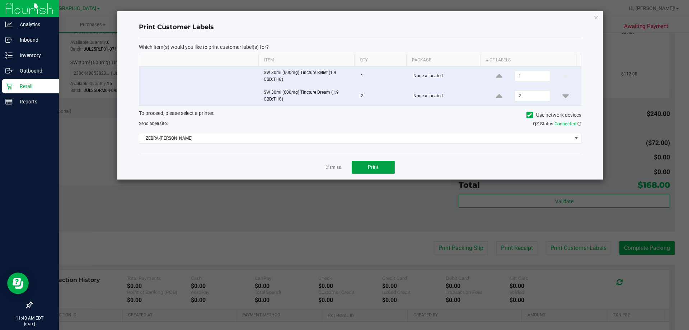
click at [383, 167] on button "Print" at bounding box center [372, 167] width 43 height 13
click at [596, 17] on icon "button" at bounding box center [595, 17] width 5 height 9
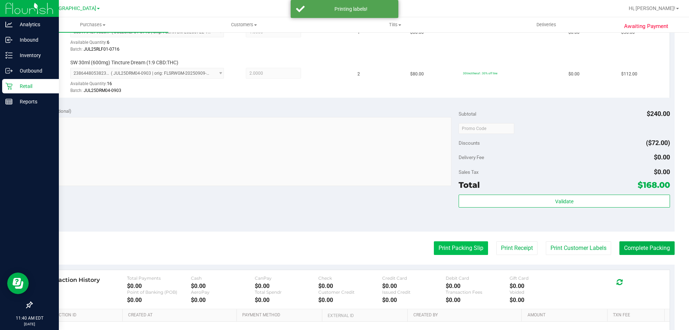
click at [456, 252] on button "Print Packing Slip" at bounding box center [461, 248] width 54 height 14
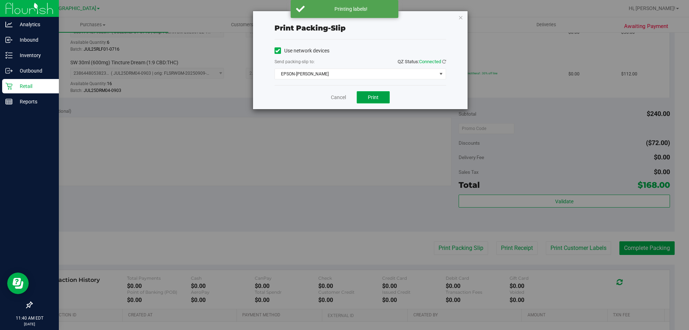
click at [374, 96] on span "Print" at bounding box center [373, 97] width 11 height 6
click at [462, 18] on icon "button" at bounding box center [460, 17] width 5 height 9
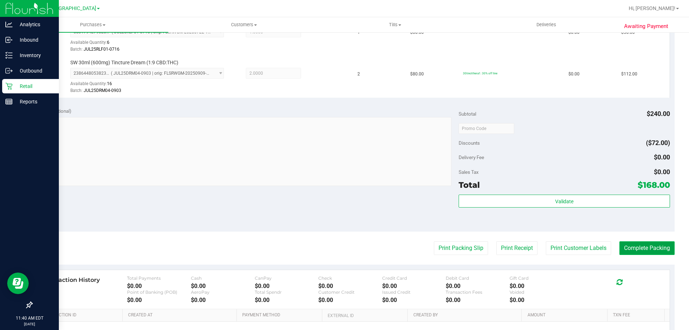
click at [643, 246] on button "Complete Packing" at bounding box center [646, 248] width 55 height 14
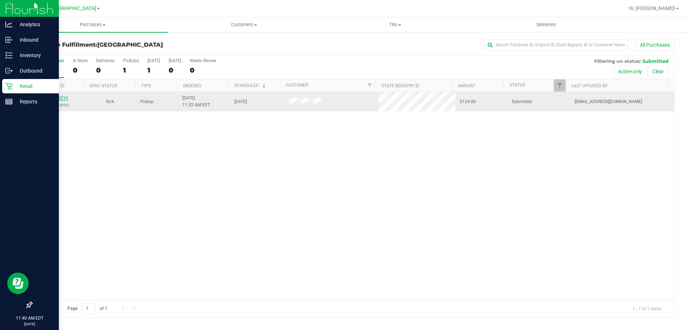
click at [65, 98] on link "11979216" at bounding box center [58, 97] width 20 height 5
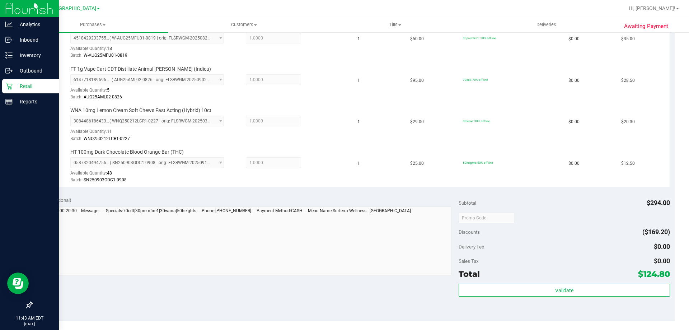
scroll to position [323, 0]
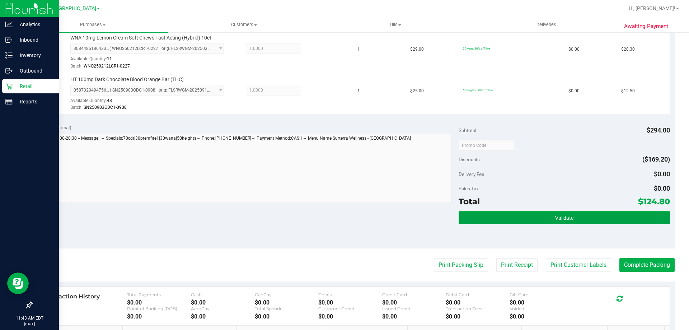
click at [563, 215] on span "Validate" at bounding box center [564, 218] width 18 height 6
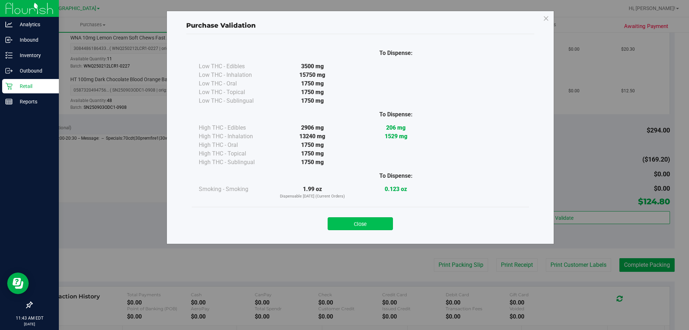
click at [359, 220] on button "Close" at bounding box center [359, 223] width 65 height 13
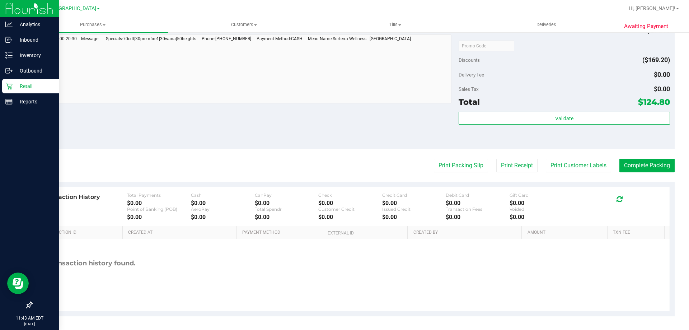
scroll to position [423, 0]
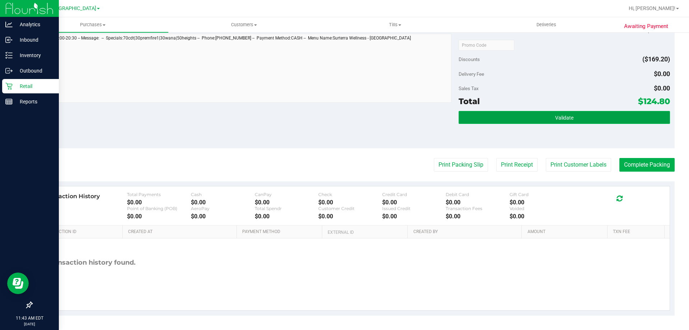
click at [581, 115] on button "Validate" at bounding box center [563, 117] width 211 height 13
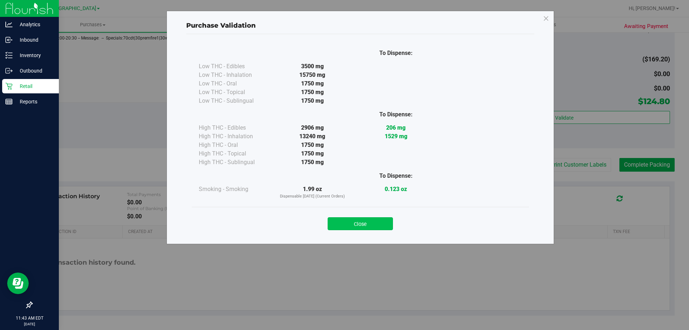
click at [371, 222] on button "Close" at bounding box center [359, 223] width 65 height 13
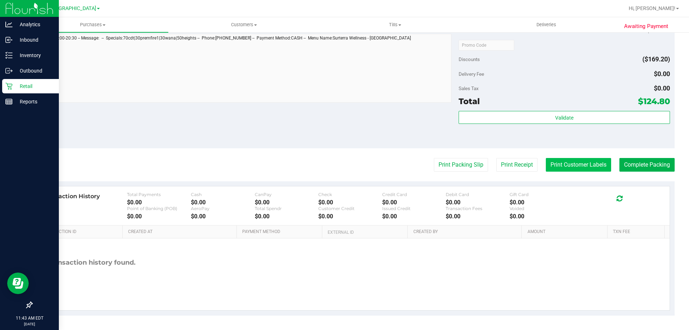
click at [557, 164] on button "Print Customer Labels" at bounding box center [578, 165] width 65 height 14
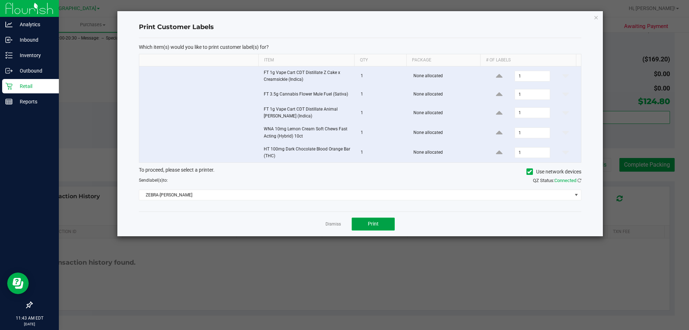
click at [377, 222] on span "Print" at bounding box center [373, 224] width 11 height 6
click at [596, 17] on icon "button" at bounding box center [595, 17] width 5 height 9
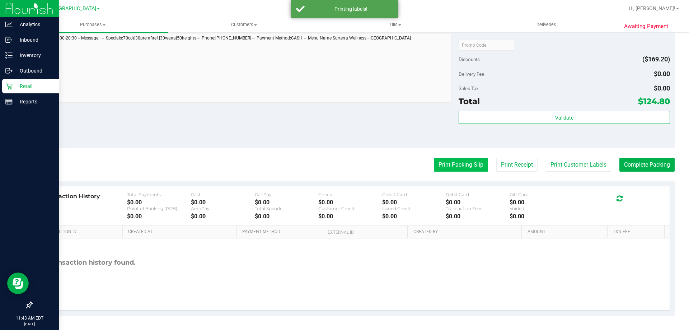
click at [455, 164] on button "Print Packing Slip" at bounding box center [461, 165] width 54 height 14
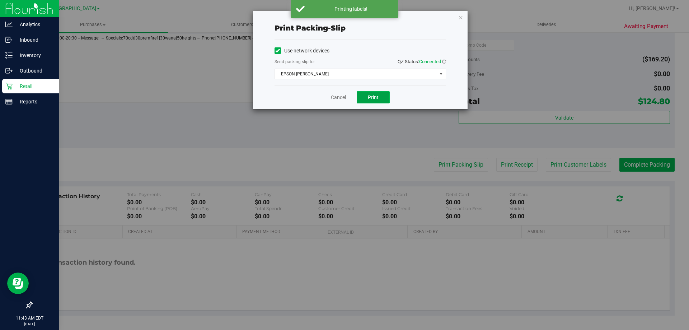
click at [372, 96] on span "Print" at bounding box center [373, 97] width 11 height 6
click at [460, 18] on icon "button" at bounding box center [460, 17] width 5 height 9
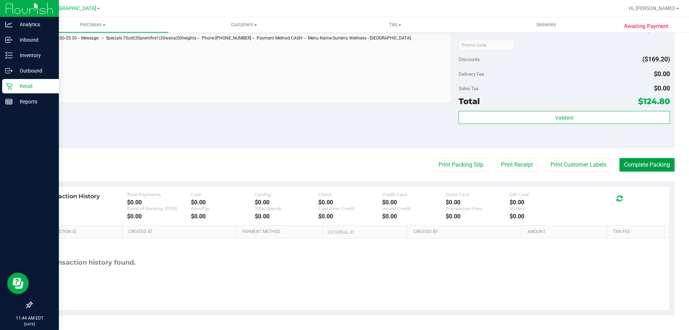
click at [642, 162] on button "Complete Packing" at bounding box center [646, 165] width 55 height 14
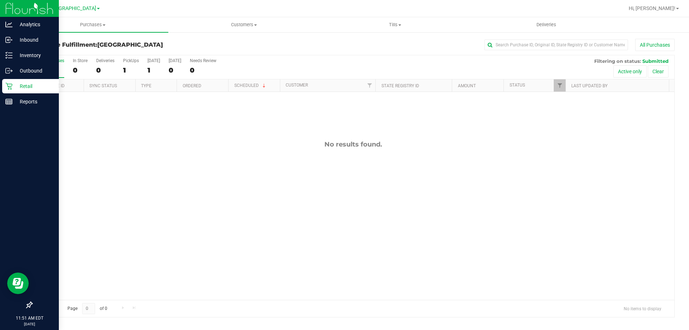
click at [11, 88] on icon at bounding box center [8, 85] width 7 height 7
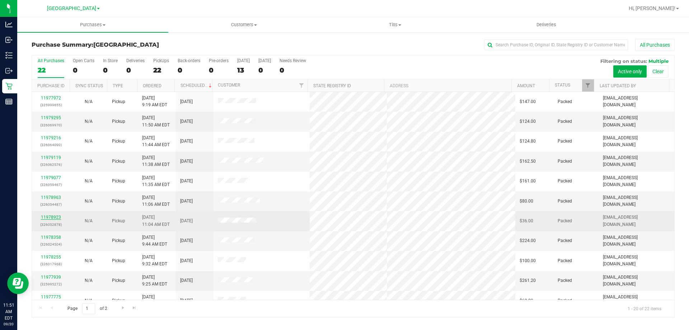
click at [55, 215] on link "11978923" at bounding box center [51, 216] width 20 height 5
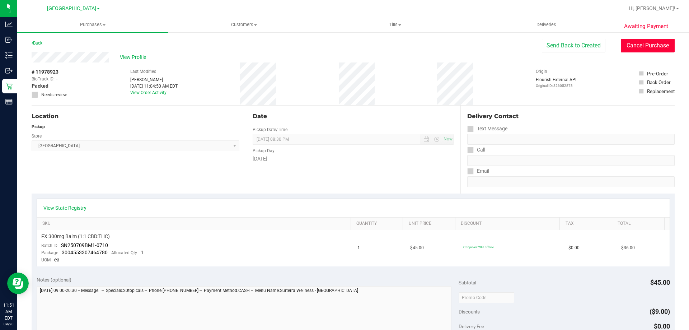
click at [622, 47] on button "Cancel Purchase" at bounding box center [647, 46] width 54 height 14
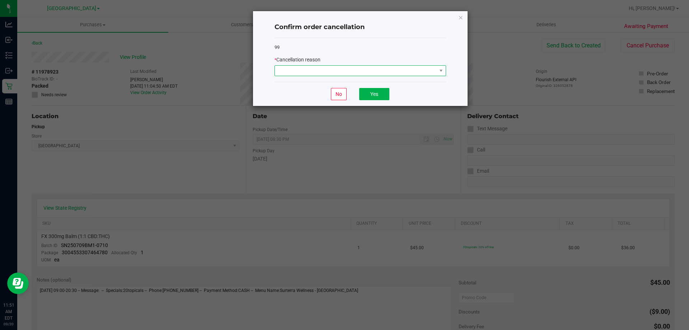
click at [419, 67] on span at bounding box center [356, 71] width 162 height 10
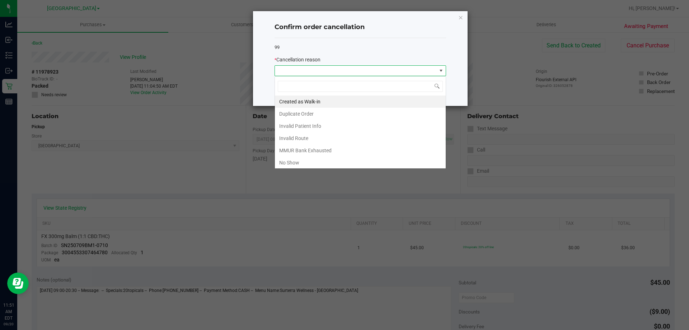
scroll to position [11, 171]
click at [322, 101] on li "Created as Walk-in" at bounding box center [360, 101] width 171 height 12
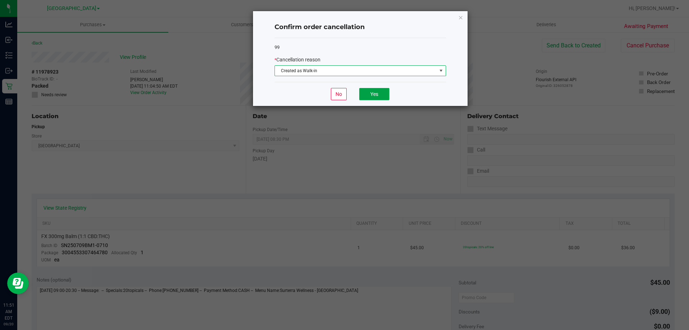
click at [370, 96] on button "Yes" at bounding box center [374, 94] width 30 height 12
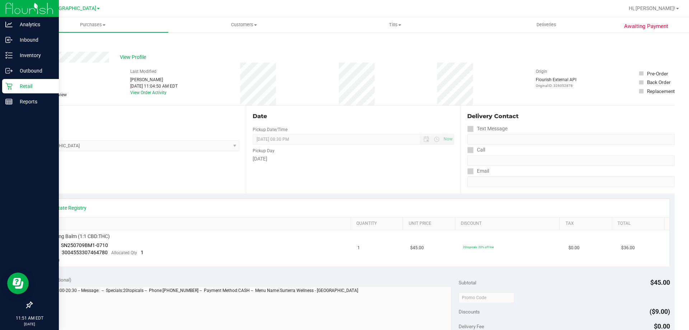
click at [12, 84] on icon at bounding box center [8, 85] width 7 height 7
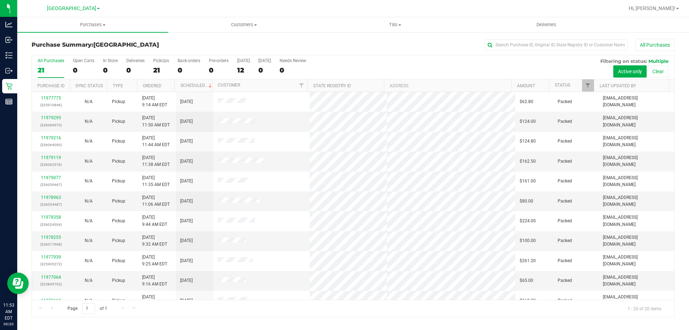
click at [393, 50] on div "All Purchases" at bounding box center [460, 45] width 429 height 12
